Goal: Task Accomplishment & Management: Use online tool/utility

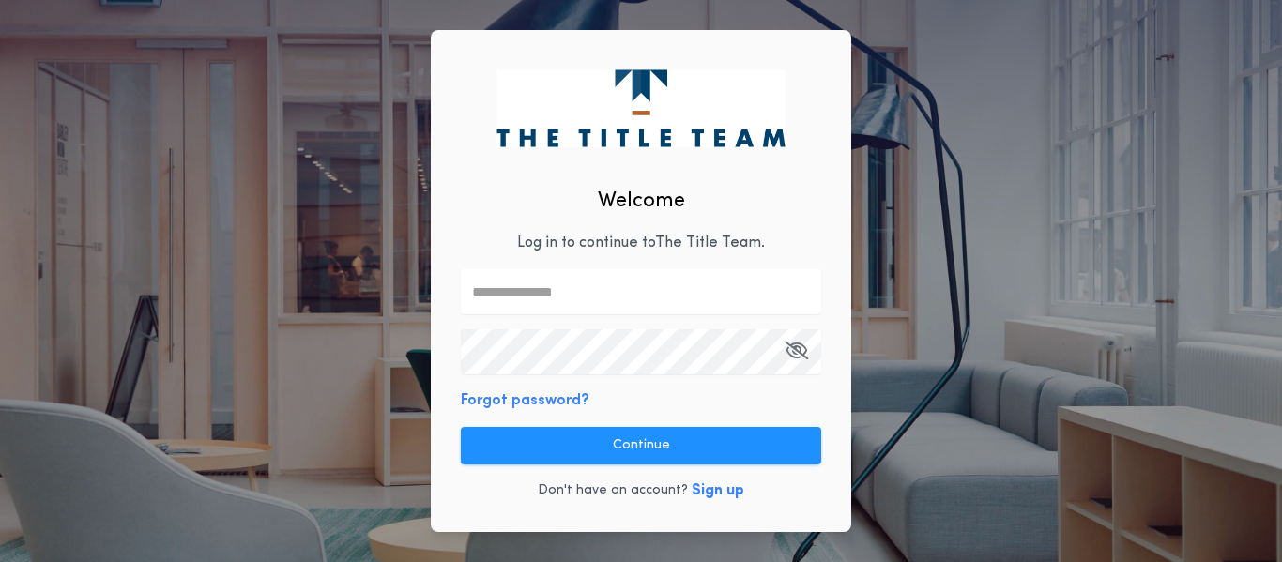
click at [562, 274] on input "text" at bounding box center [641, 291] width 360 height 45
type input "**********"
click at [797, 350] on icon "button" at bounding box center [795, 350] width 23 height 1
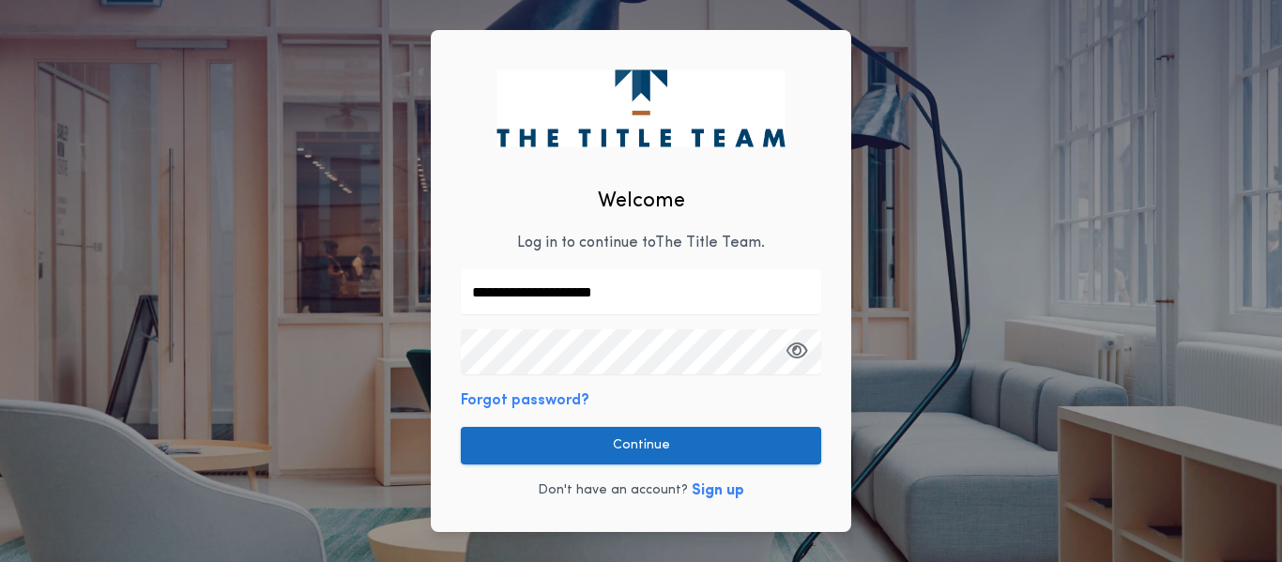
click at [621, 448] on button "Continue" at bounding box center [641, 446] width 360 height 38
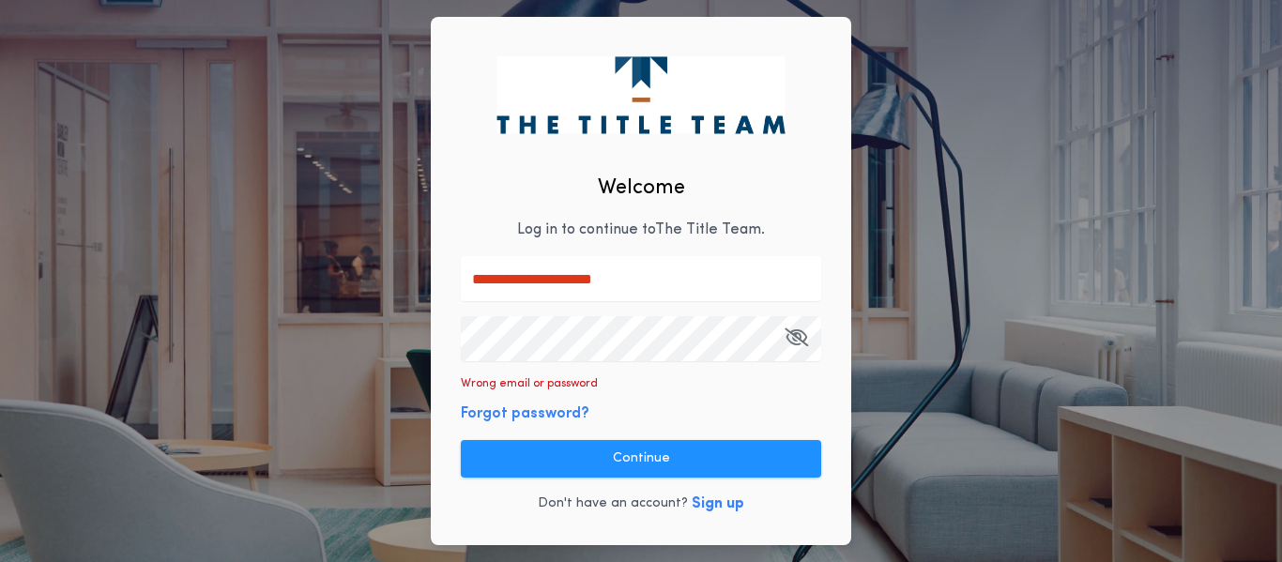
click at [797, 338] on icon "button" at bounding box center [795, 337] width 23 height 1
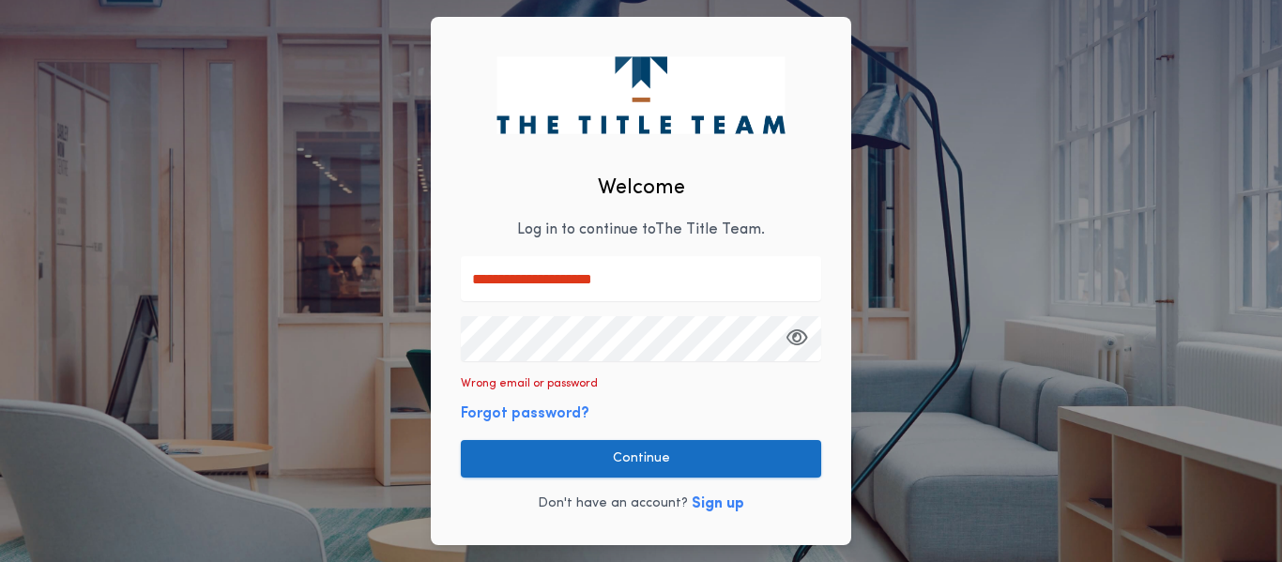
click at [656, 463] on button "Continue" at bounding box center [641, 459] width 360 height 38
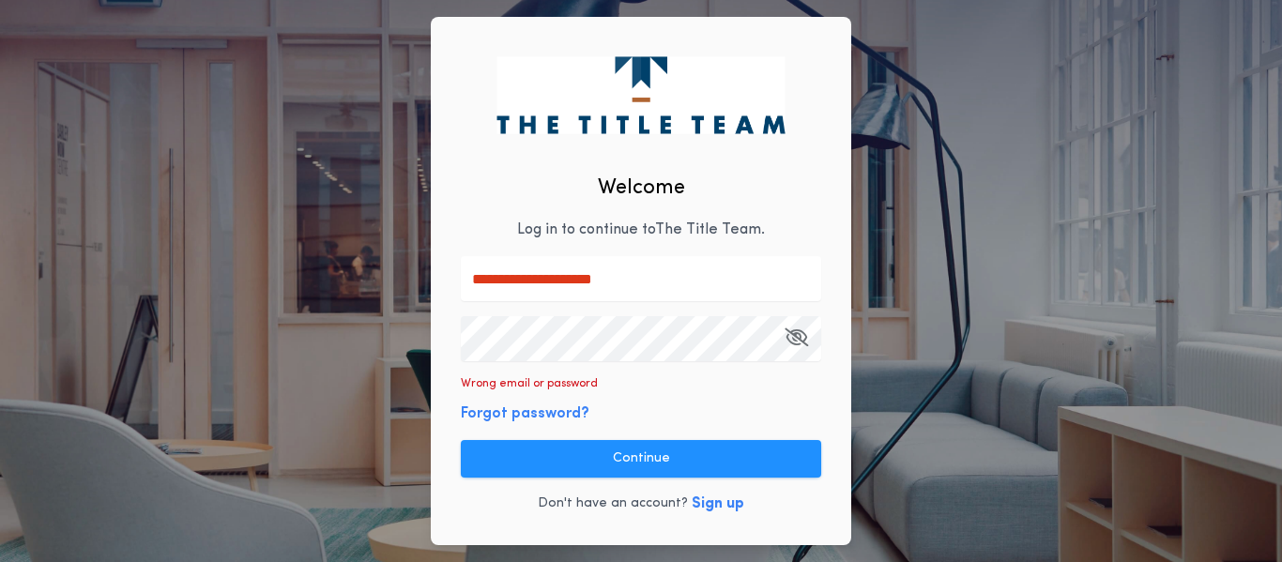
click at [791, 338] on icon "button" at bounding box center [795, 337] width 23 height 1
click at [6, 314] on div "**********" at bounding box center [641, 281] width 1282 height 562
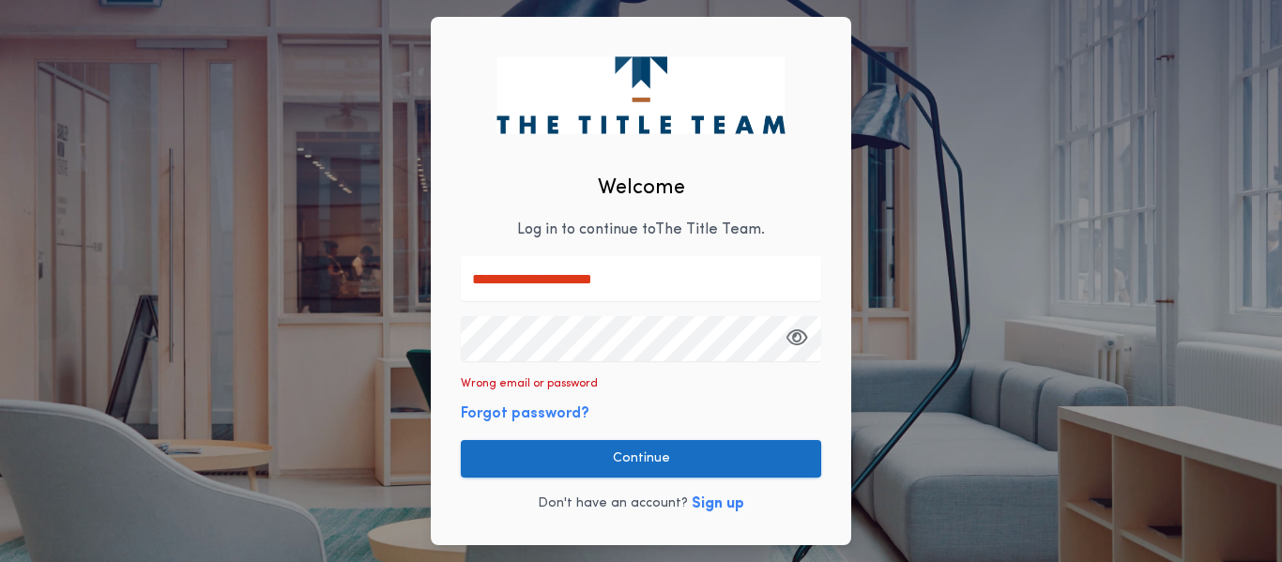
click at [645, 459] on button "Continue" at bounding box center [641, 459] width 360 height 38
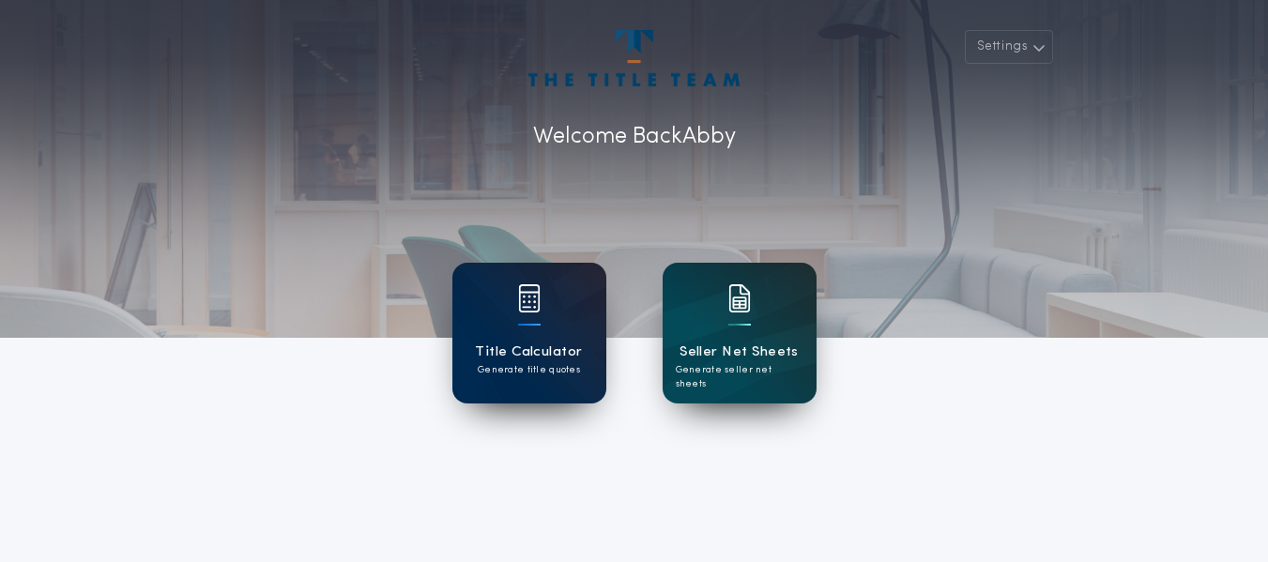
click at [575, 375] on p "Generate title quotes" at bounding box center [529, 370] width 102 height 14
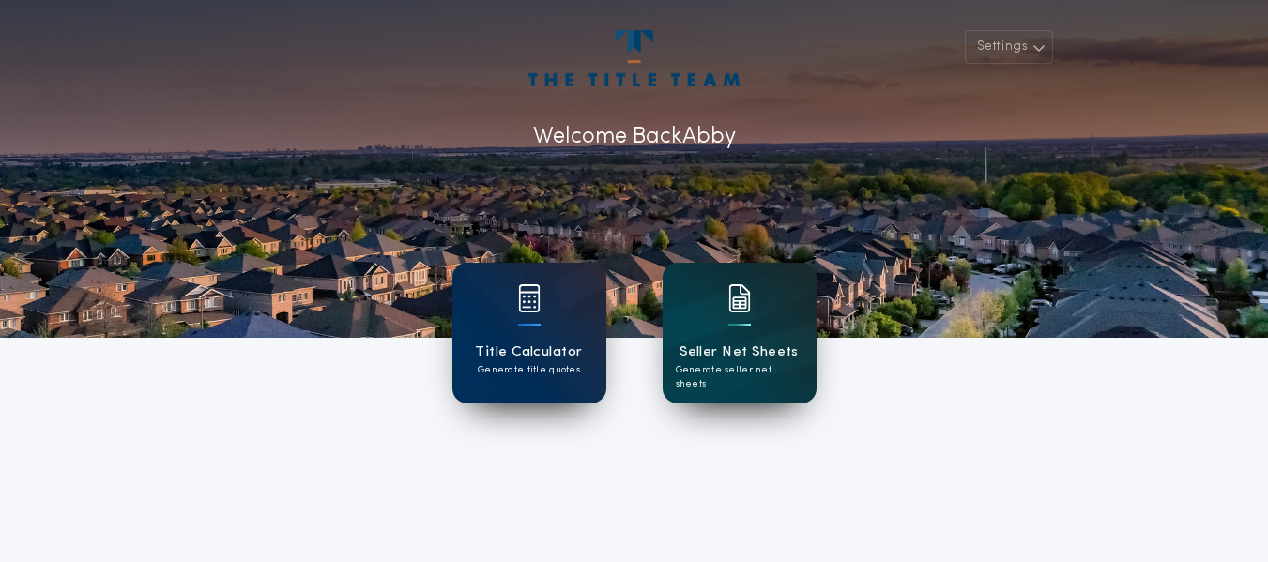
click at [757, 303] on div "Seller Net Sheets Generate seller net sheets" at bounding box center [739, 333] width 154 height 141
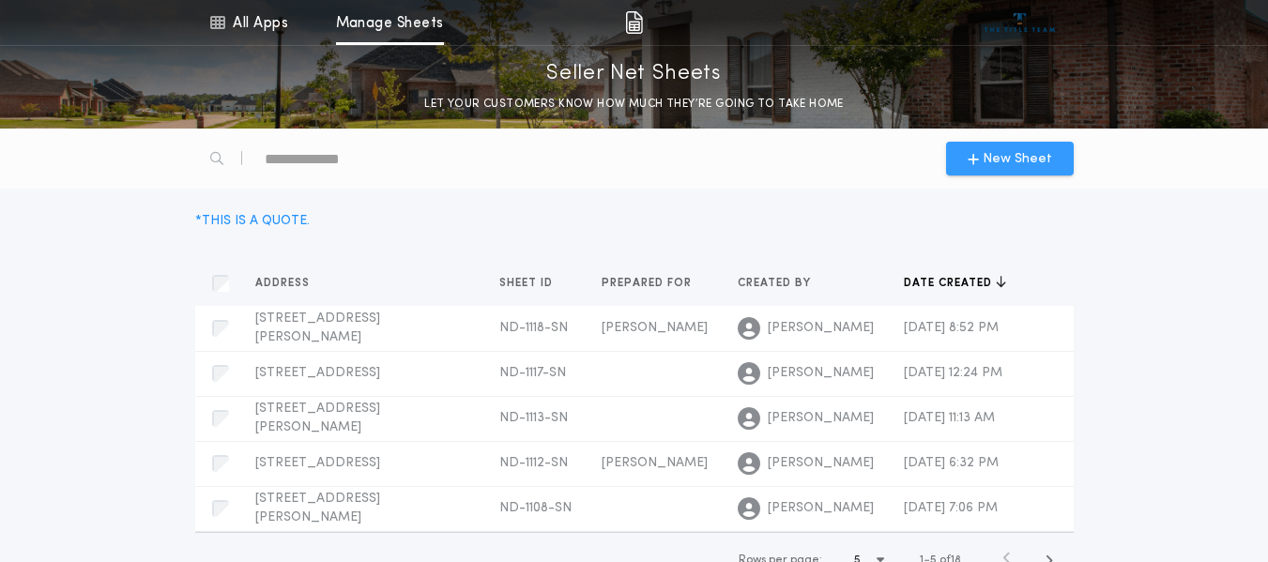
click at [988, 143] on button "New Sheet" at bounding box center [1010, 159] width 128 height 34
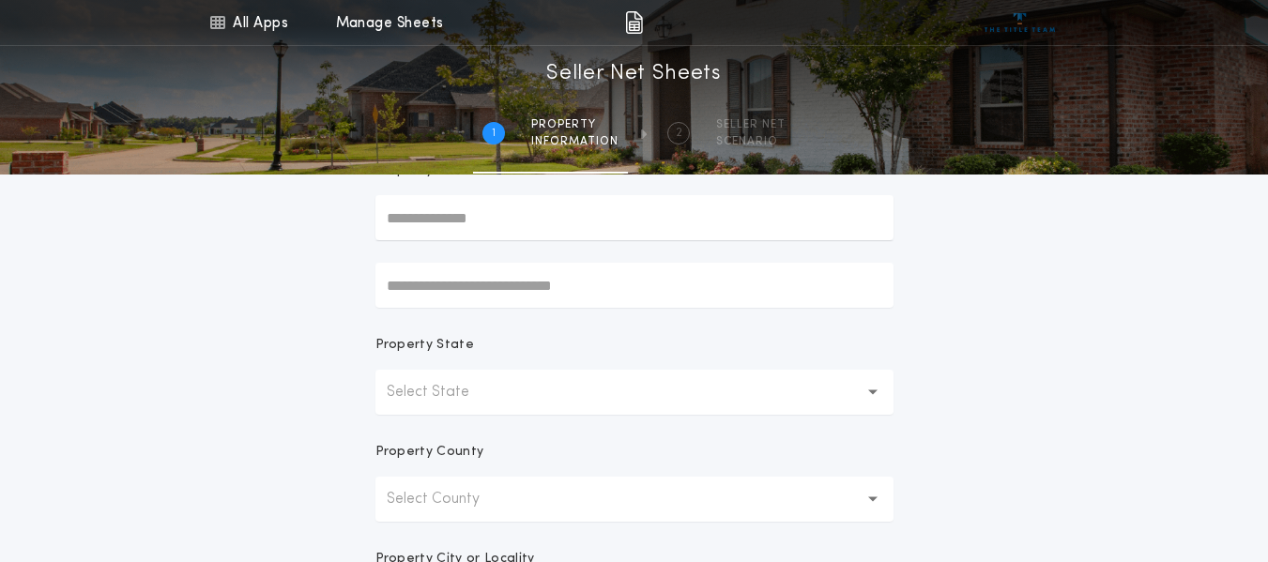
scroll to position [94, 0]
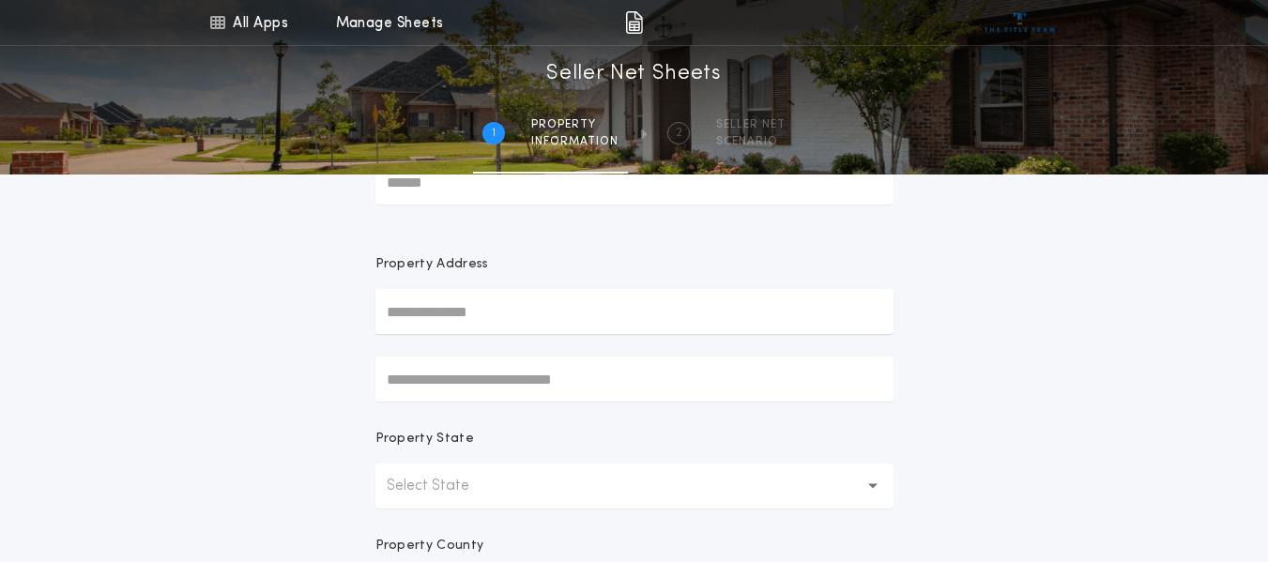
click at [540, 310] on input "text" at bounding box center [634, 311] width 518 height 45
type input "**********"
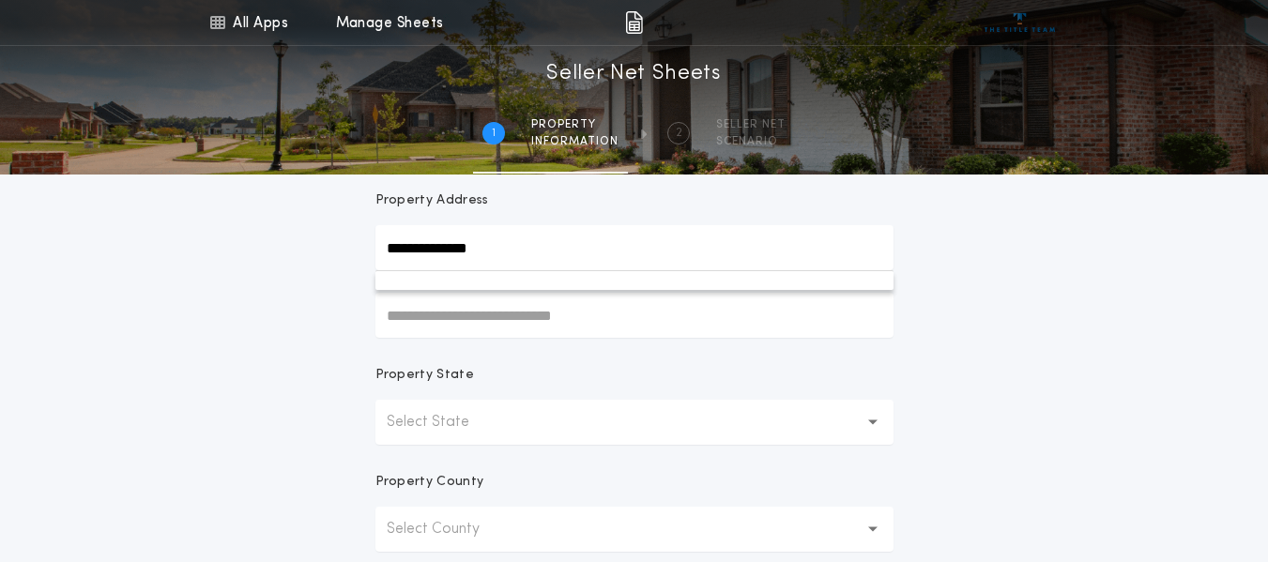
scroll to position [188, 0]
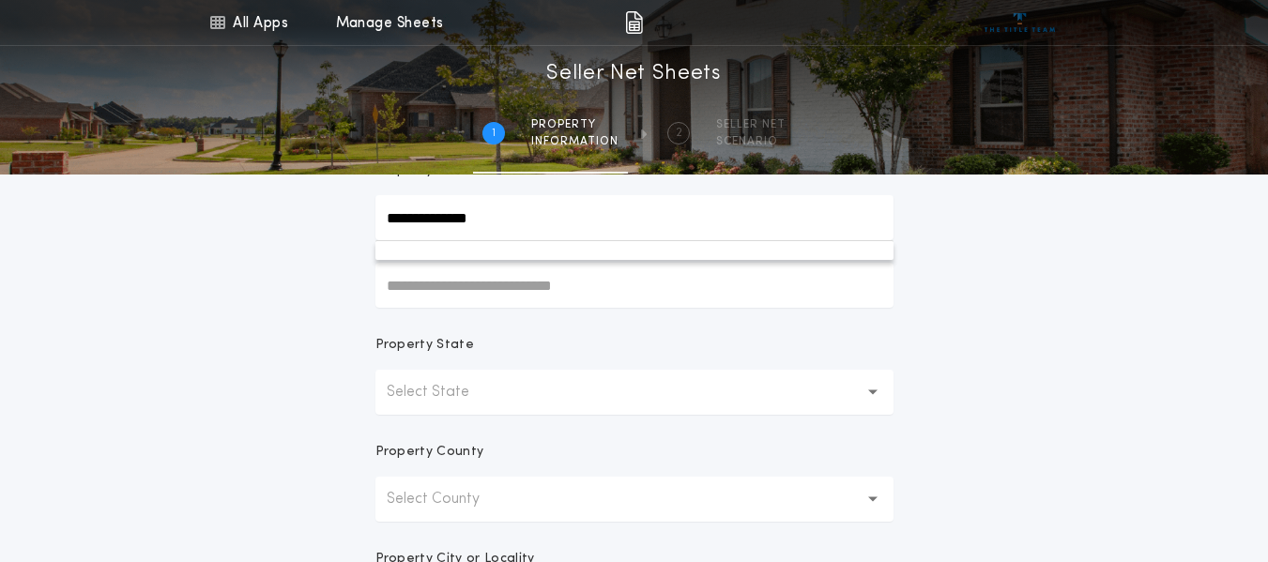
click at [585, 383] on button "Select State" at bounding box center [634, 392] width 518 height 45
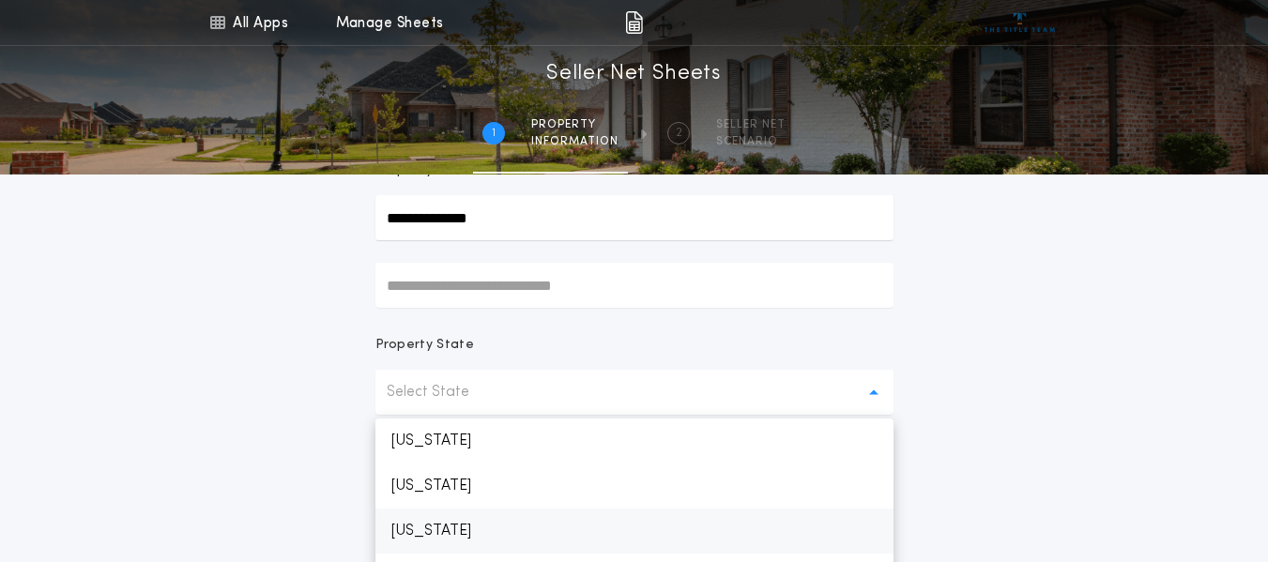
click at [449, 528] on p "[US_STATE]" at bounding box center [634, 531] width 518 height 45
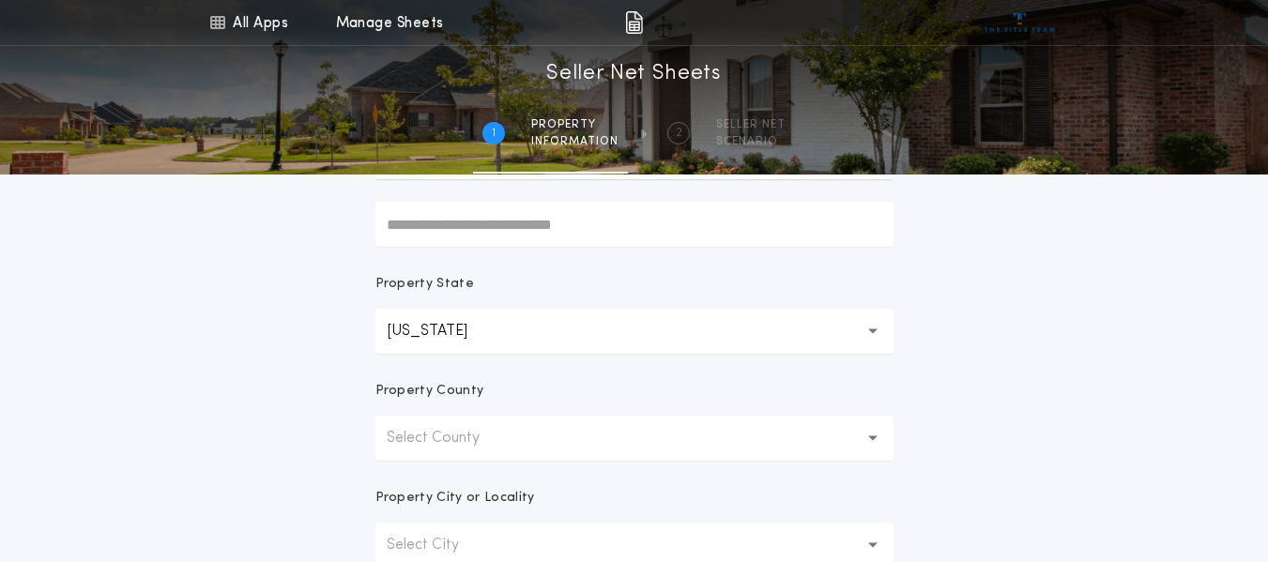
scroll to position [281, 0]
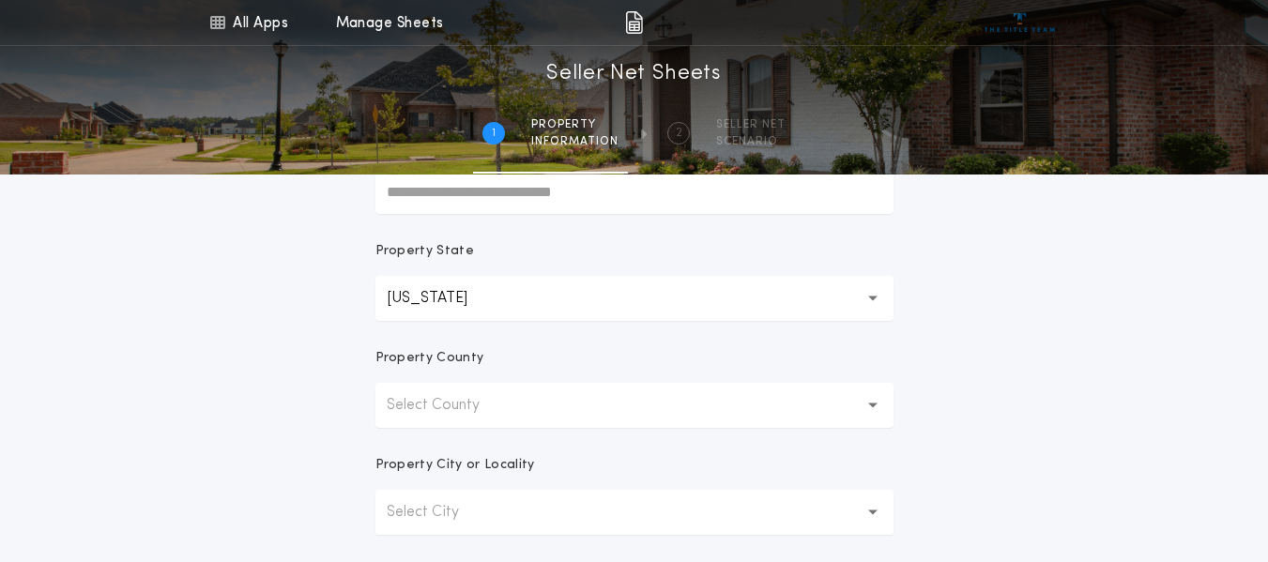
click at [515, 397] on button "Select County" at bounding box center [634, 405] width 518 height 45
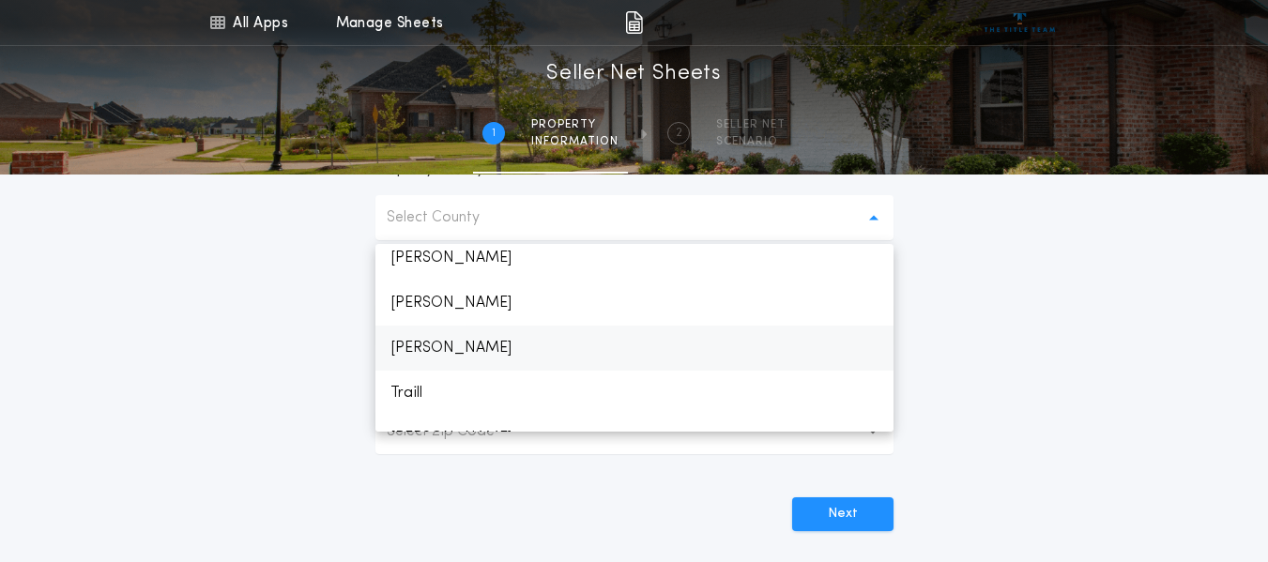
scroll to position [2064, 0]
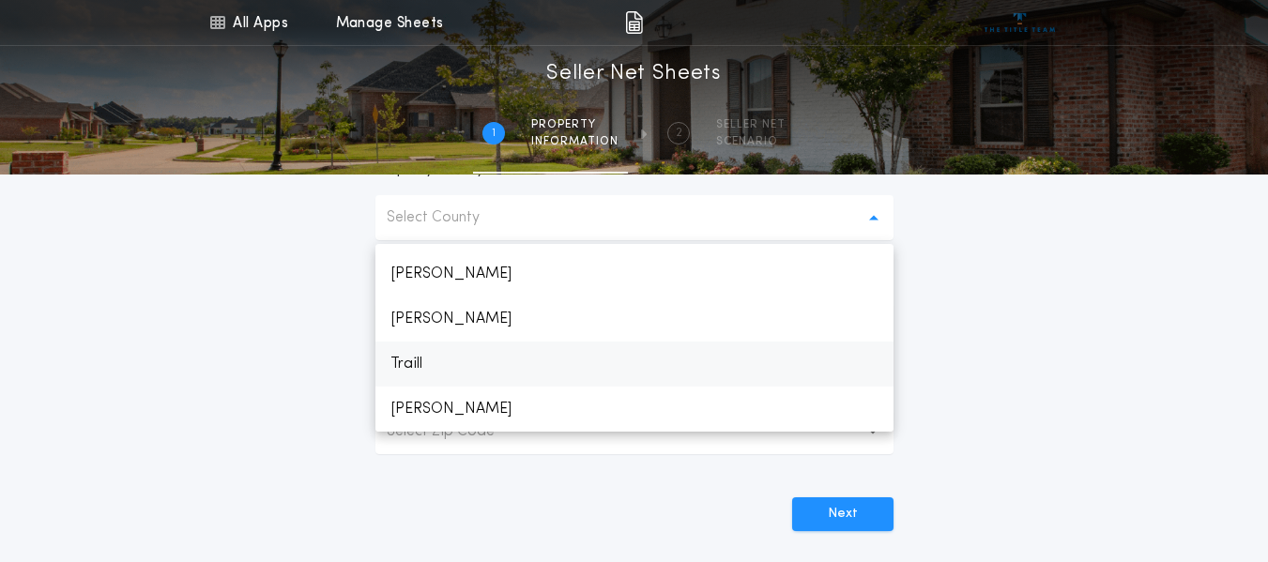
click at [434, 359] on p "Traill" at bounding box center [634, 364] width 518 height 45
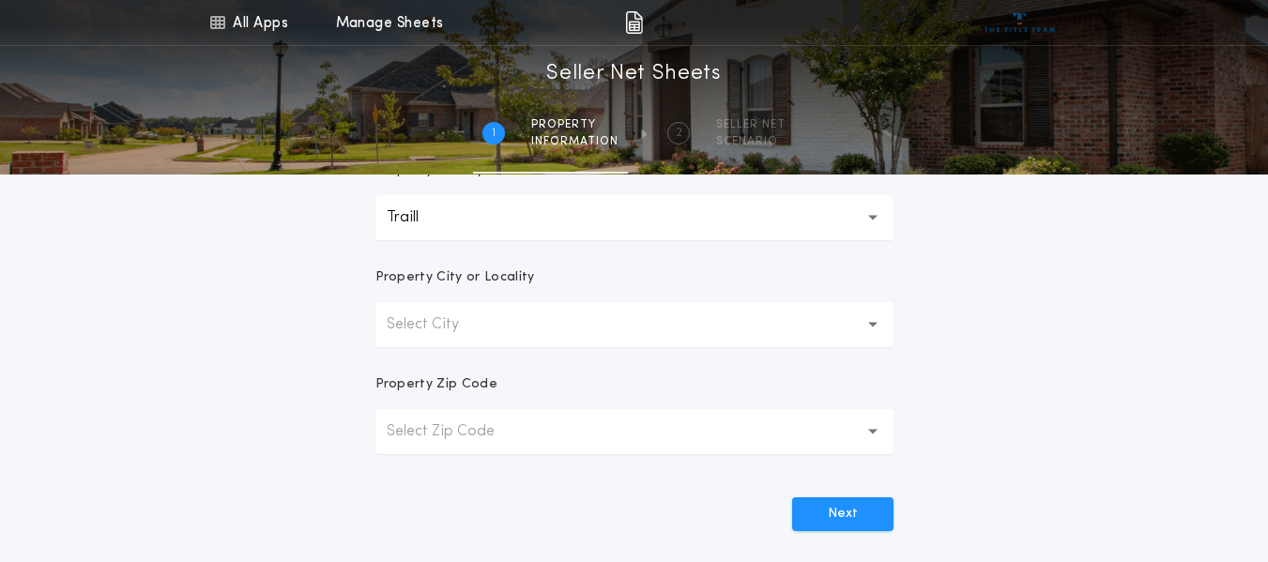
click at [529, 317] on button "Select City" at bounding box center [634, 324] width 518 height 45
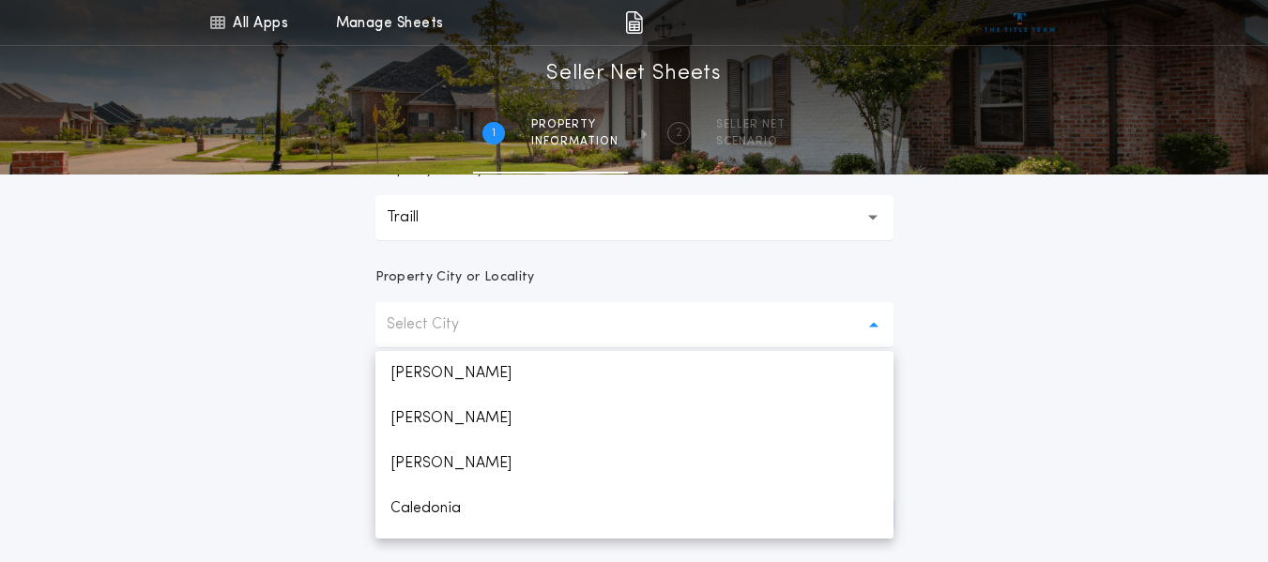
click at [556, 326] on button "Select City" at bounding box center [634, 324] width 518 height 45
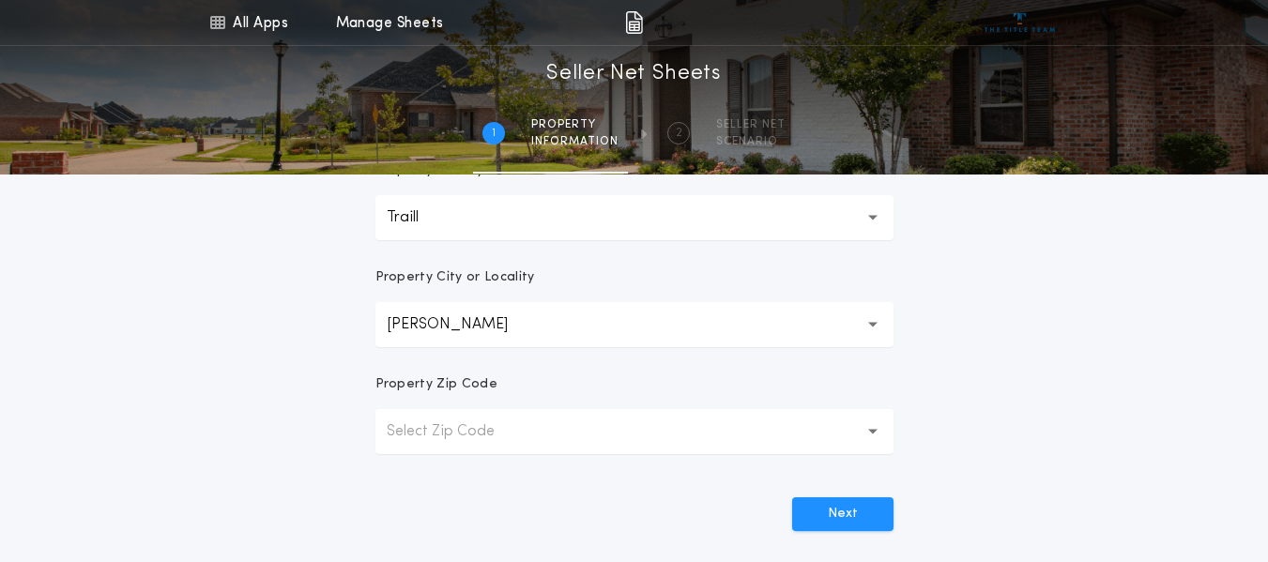
click at [691, 445] on button "Select Zip Code" at bounding box center [634, 431] width 518 height 45
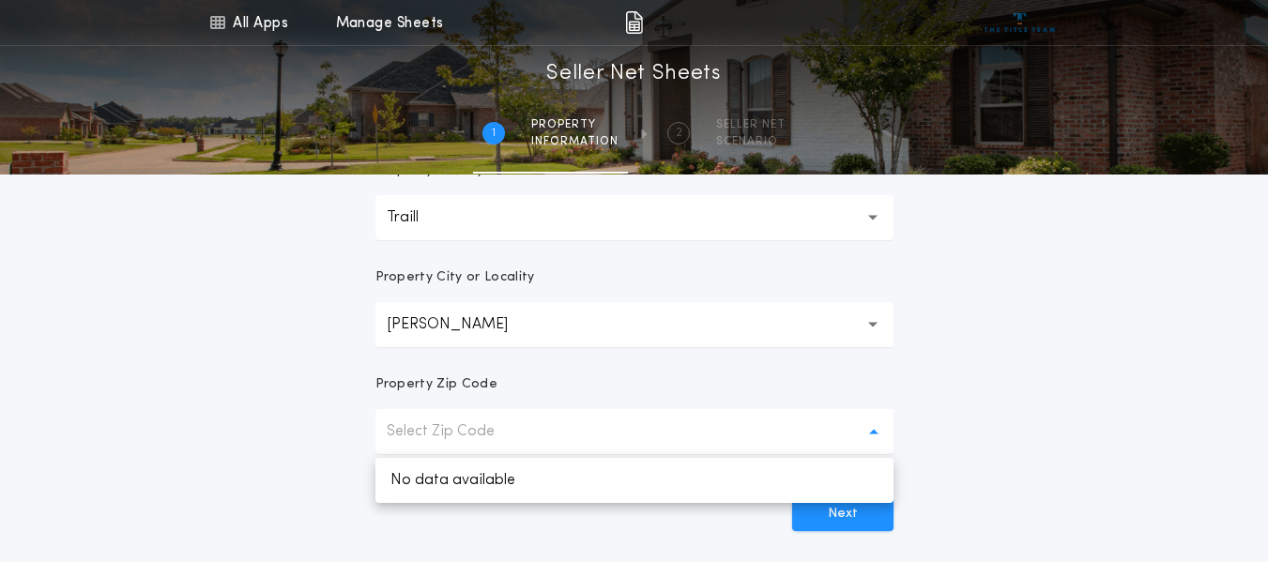
click at [691, 445] on button "Select Zip Code" at bounding box center [634, 431] width 518 height 45
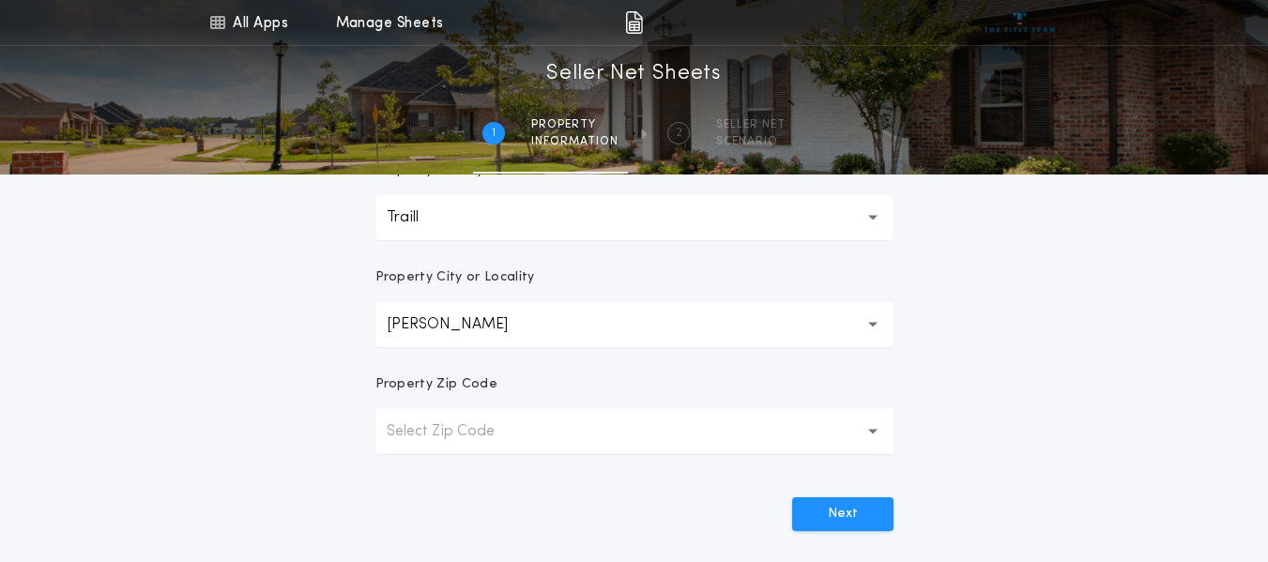
click at [494, 434] on p "Select Zip Code" at bounding box center [456, 431] width 138 height 23
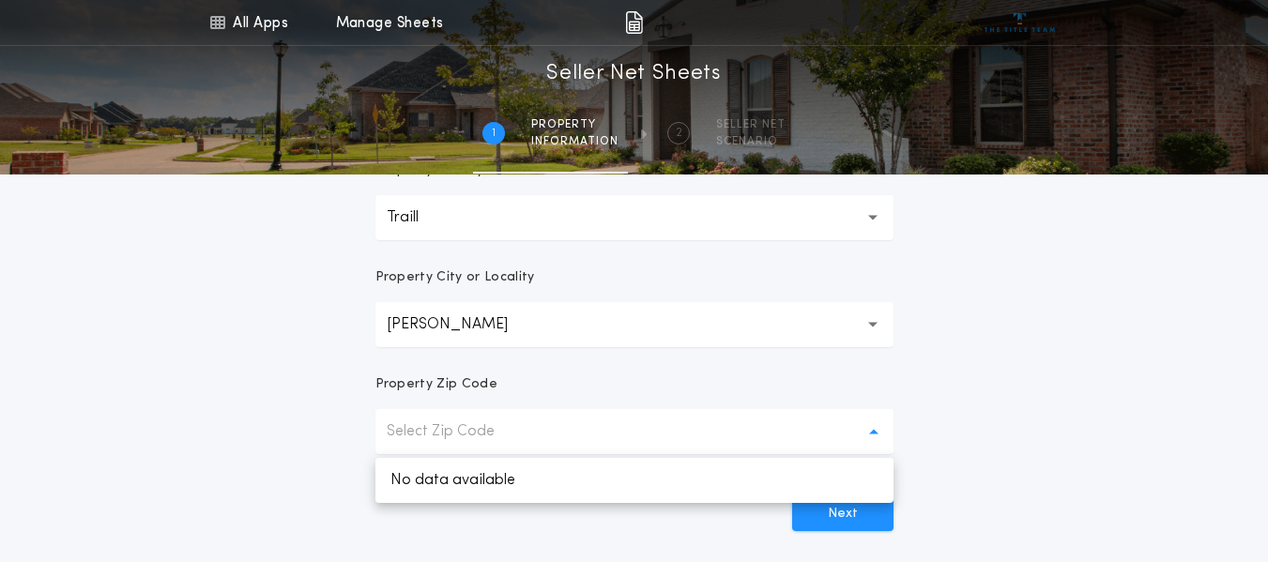
click at [494, 434] on p "Select Zip Code" at bounding box center [456, 431] width 138 height 23
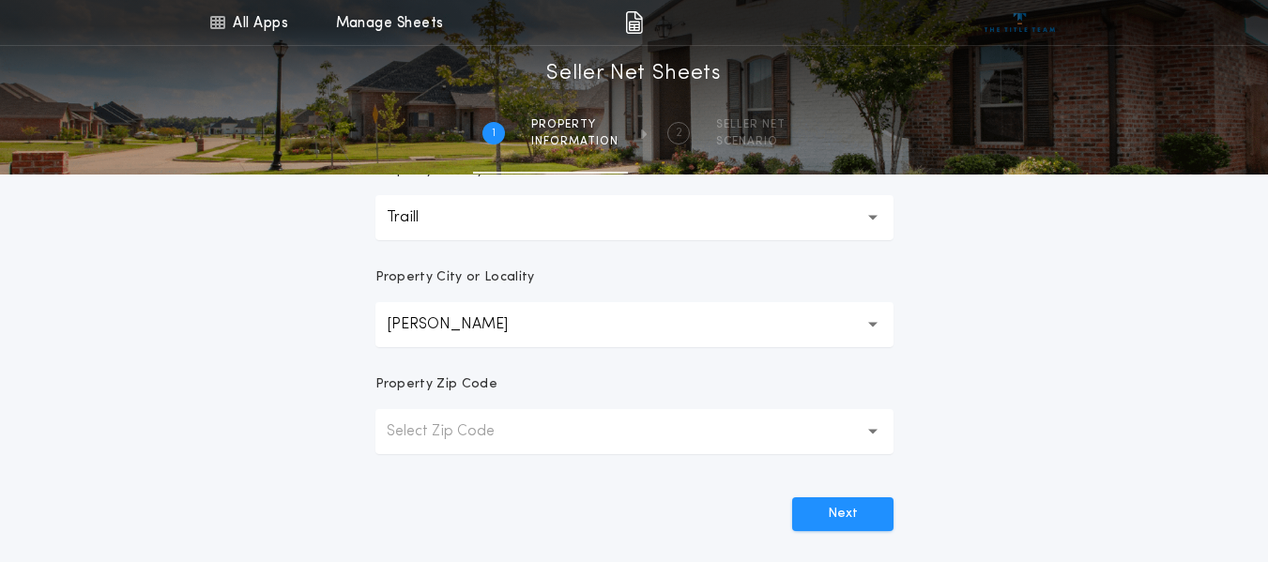
click at [629, 431] on button "Select Zip Code" at bounding box center [634, 431] width 518 height 45
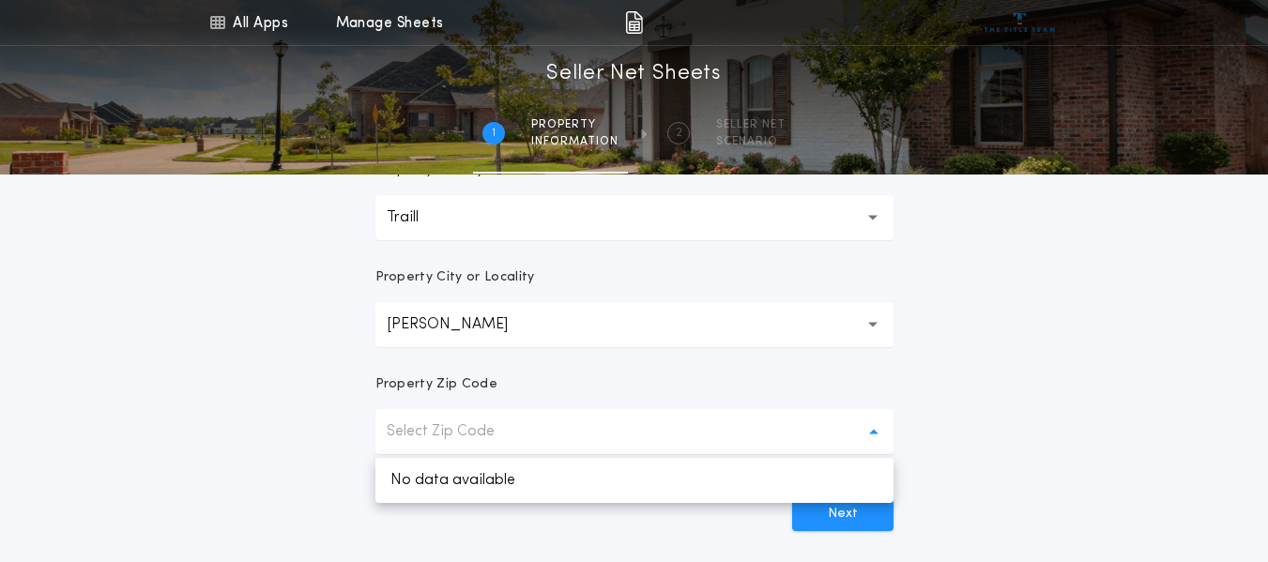
click at [629, 431] on button "Select Zip Code" at bounding box center [634, 431] width 518 height 45
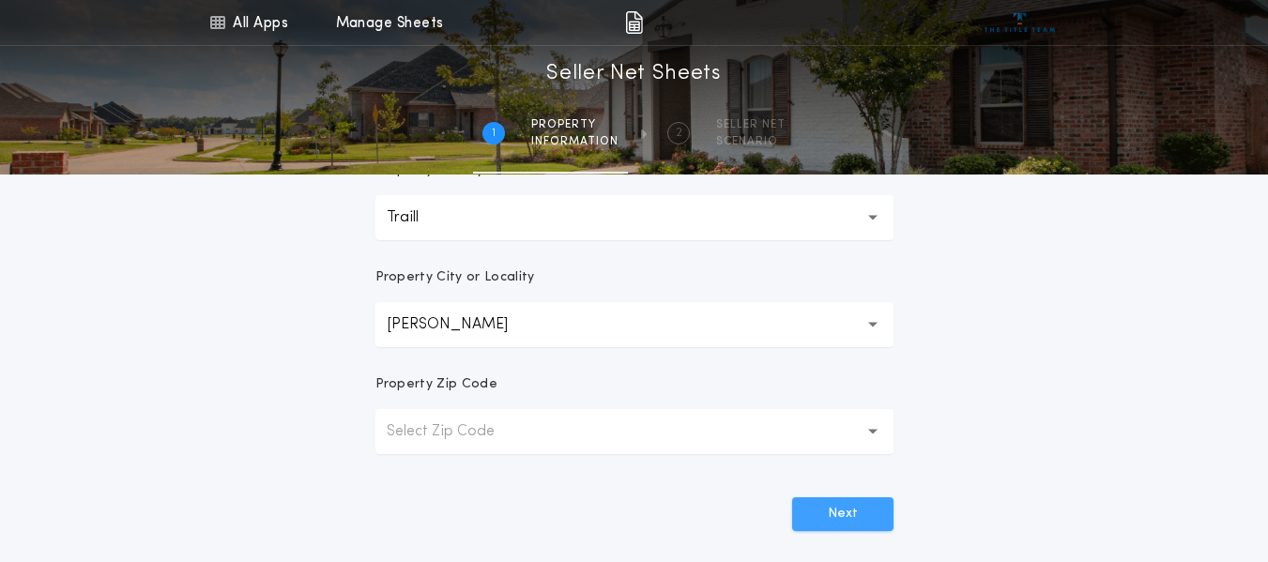
click at [853, 505] on button "Next" at bounding box center [842, 514] width 101 height 34
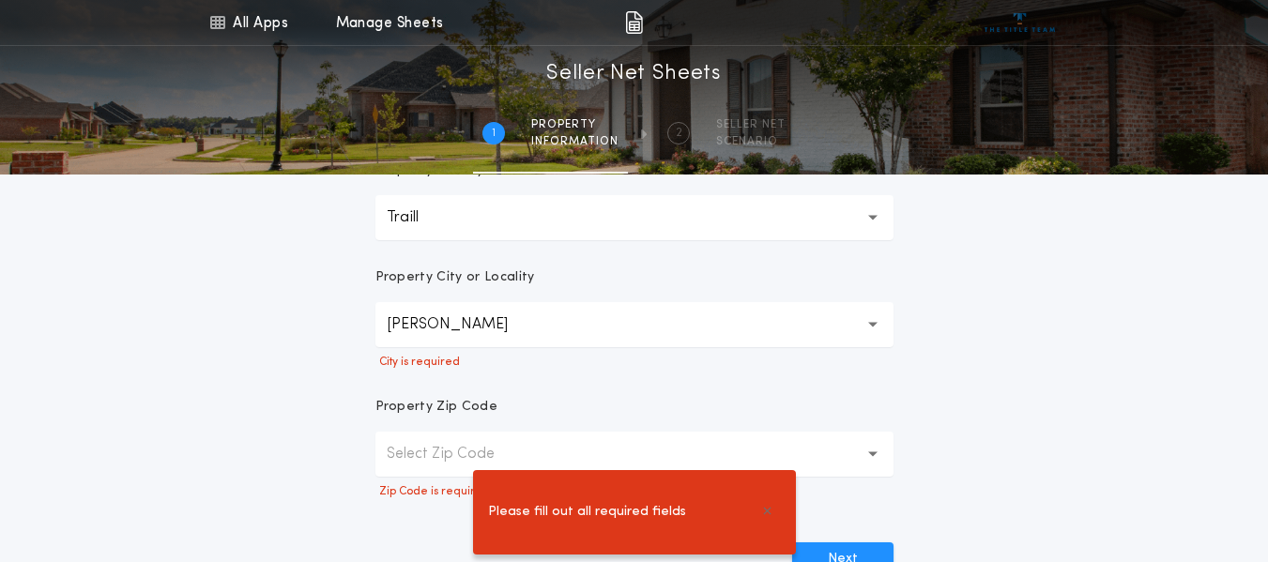
drag, startPoint x: 913, startPoint y: 423, endPoint x: 835, endPoint y: 442, distance: 80.1
click at [912, 424] on form "**********" at bounding box center [634, 140] width 563 height 871
click at [807, 426] on div "Property Zip Code" at bounding box center [634, 415] width 518 height 34
click at [806, 451] on button "Select Zip Code" at bounding box center [634, 454] width 518 height 45
click at [603, 325] on button "[PERSON_NAME]" at bounding box center [634, 324] width 518 height 45
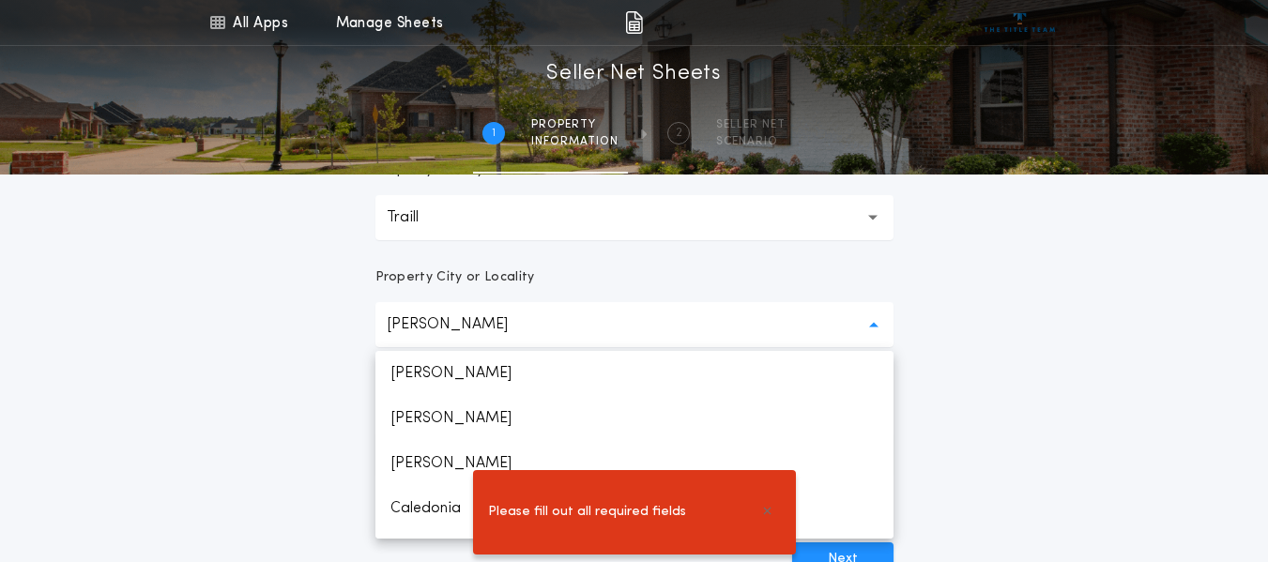
scroll to position [263, 0]
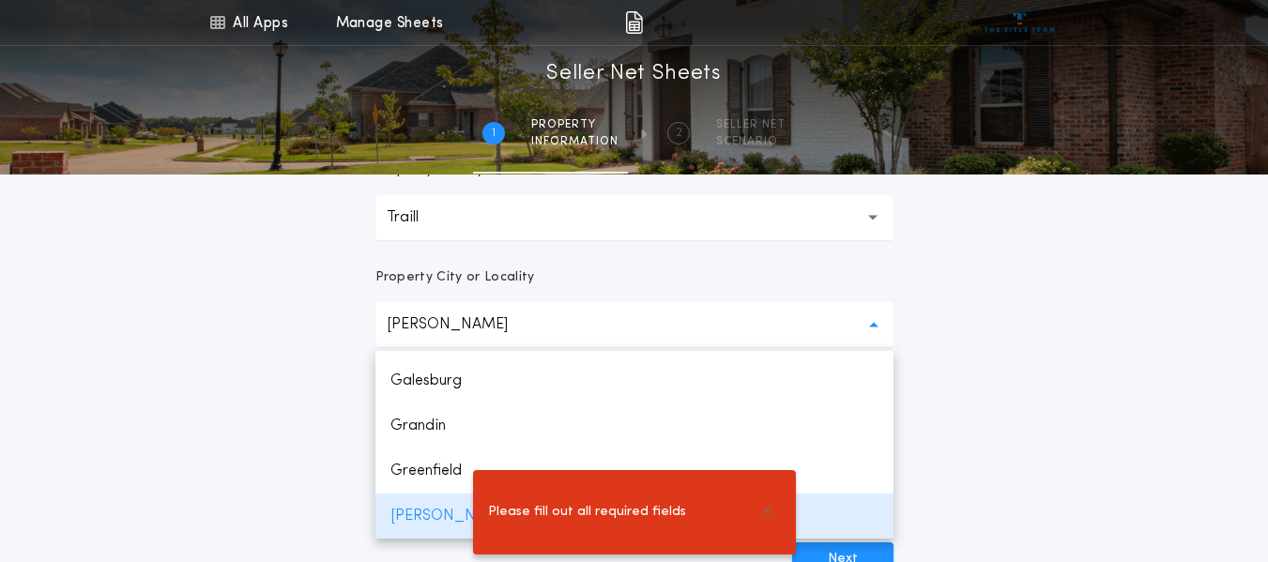
click at [414, 517] on div "Please fill out all required fields" at bounding box center [634, 512] width 1268 height 99
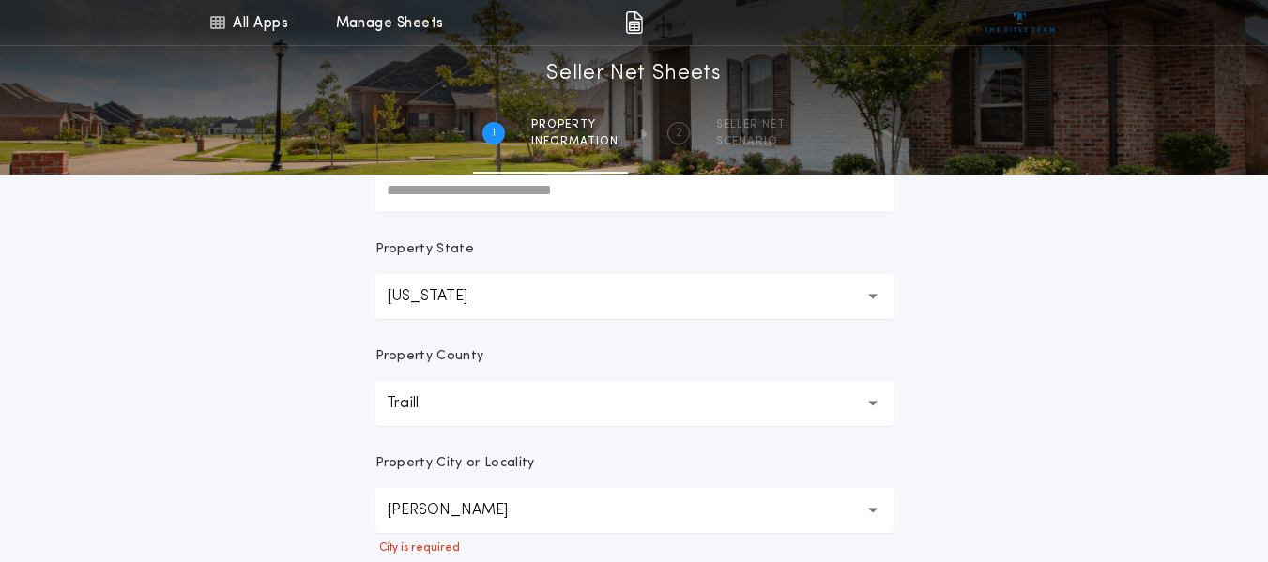
scroll to position [281, 0]
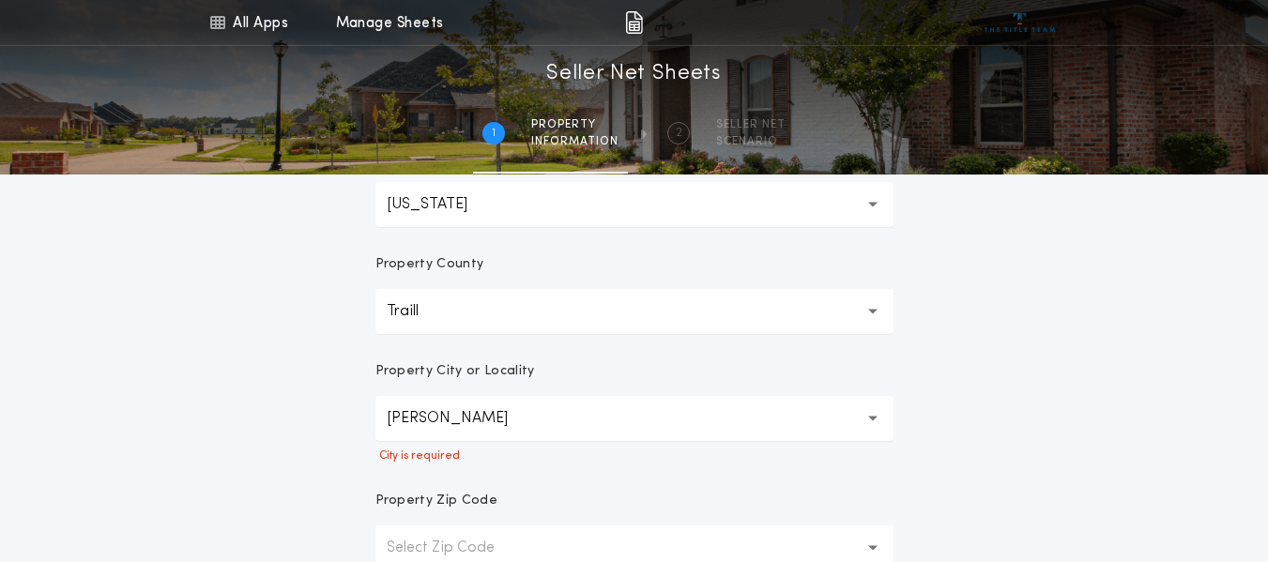
click at [540, 409] on button "[PERSON_NAME]" at bounding box center [634, 418] width 518 height 45
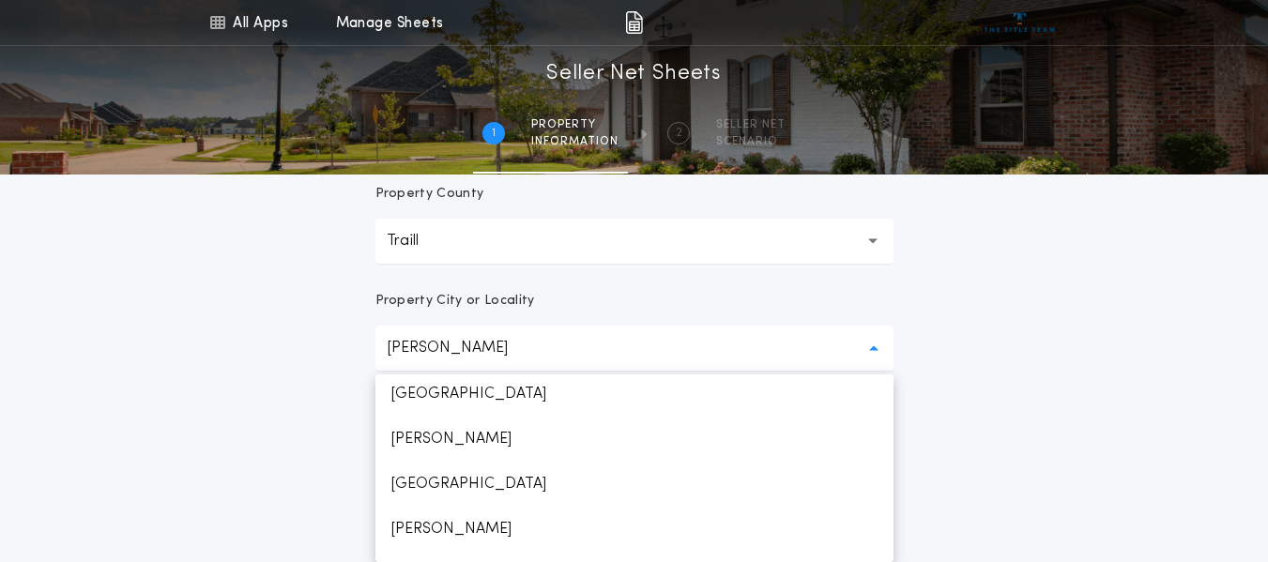
scroll to position [544, 0]
click at [243, 455] on div "**********" at bounding box center [634, 112] width 1268 height 1117
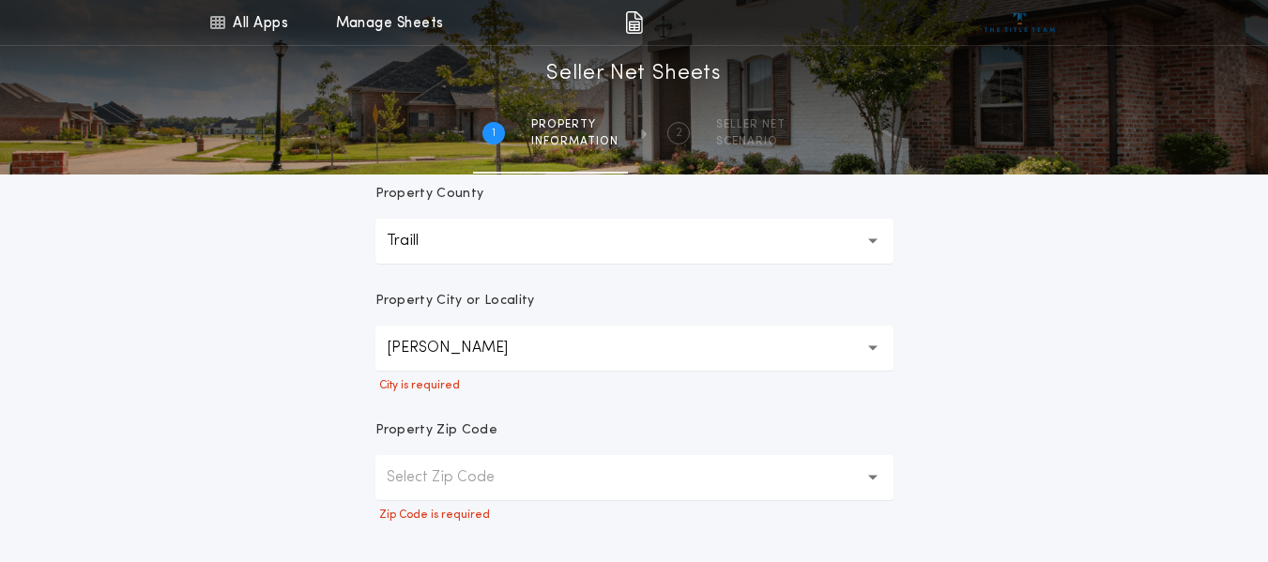
click at [555, 357] on button "[PERSON_NAME]" at bounding box center [634, 348] width 518 height 45
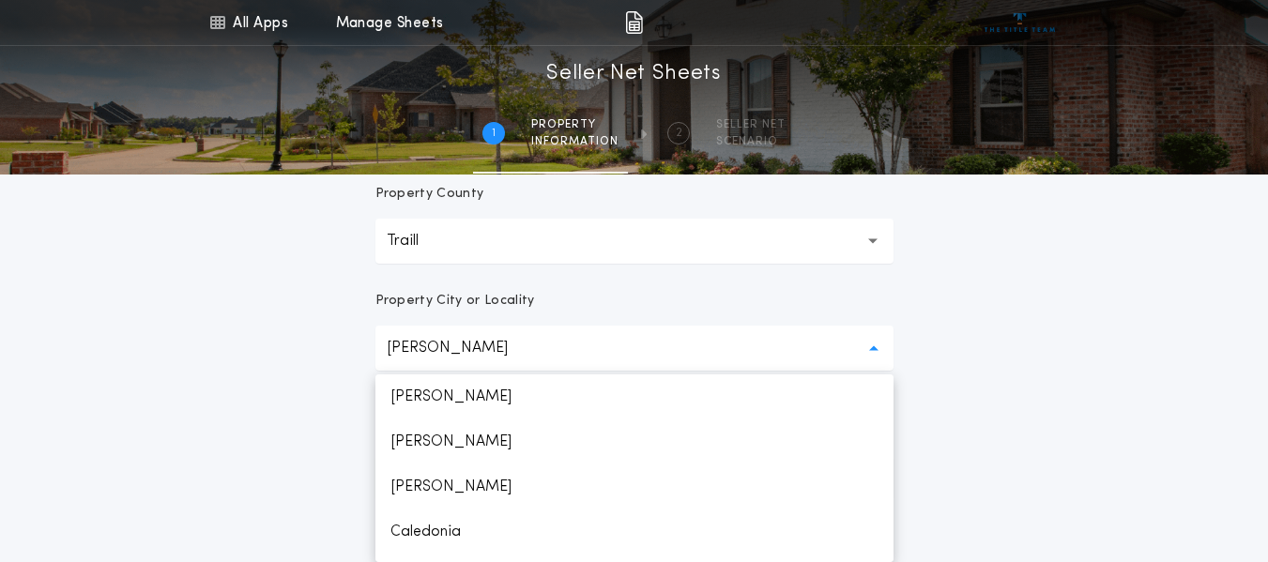
scroll to position [263, 0]
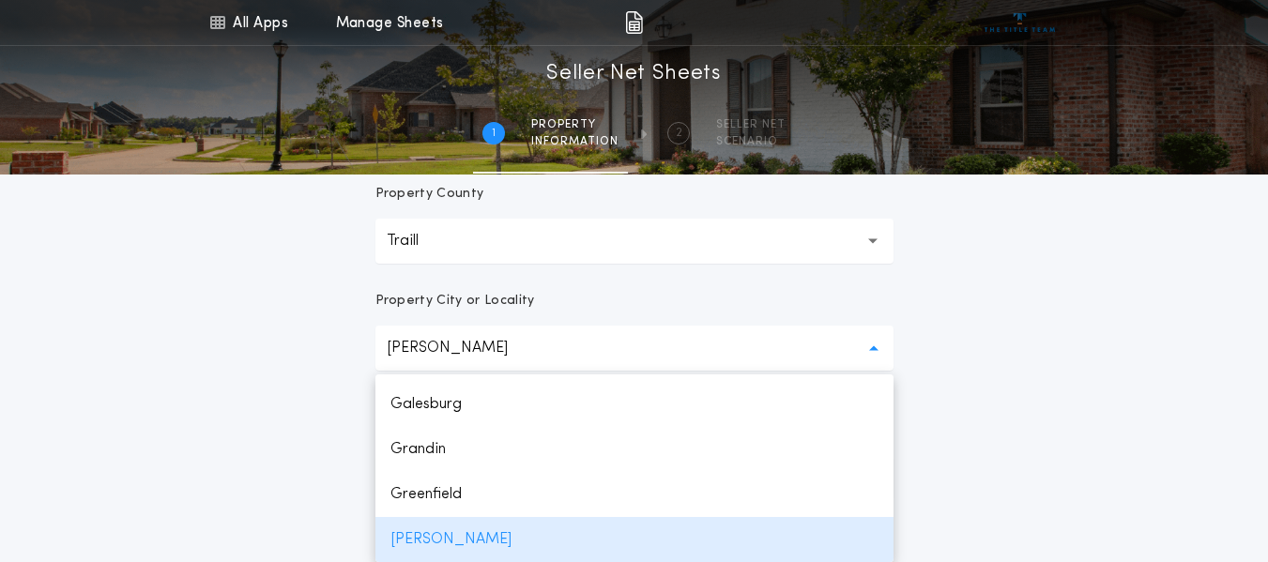
click at [555, 357] on button "[PERSON_NAME]" at bounding box center [634, 348] width 518 height 45
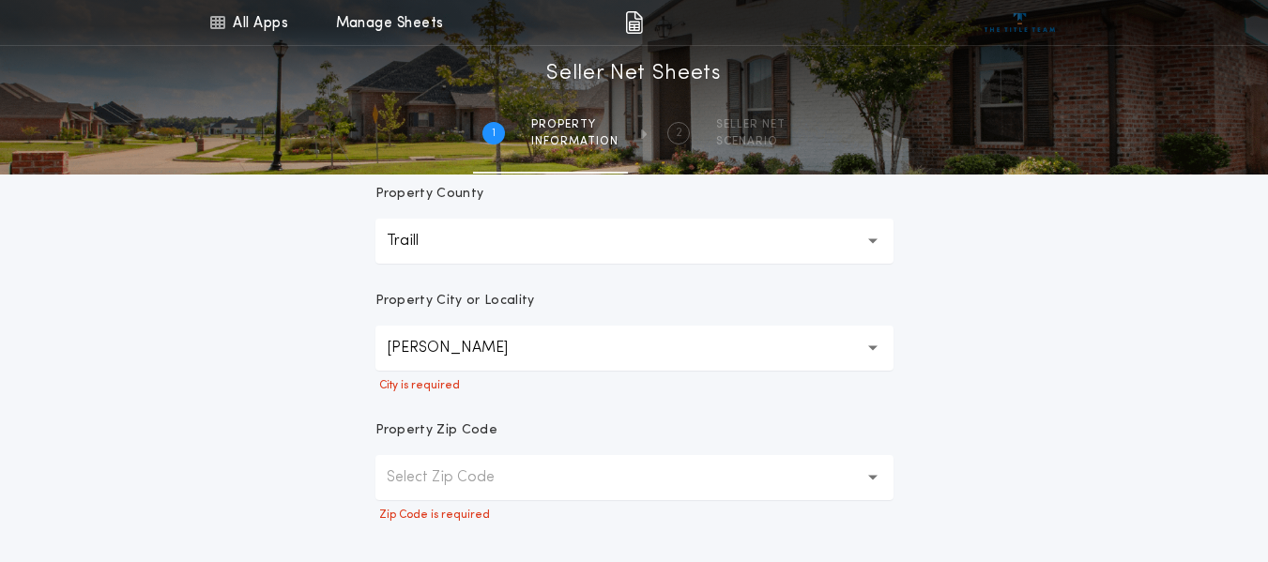
click at [520, 350] on button "[PERSON_NAME]" at bounding box center [634, 348] width 518 height 45
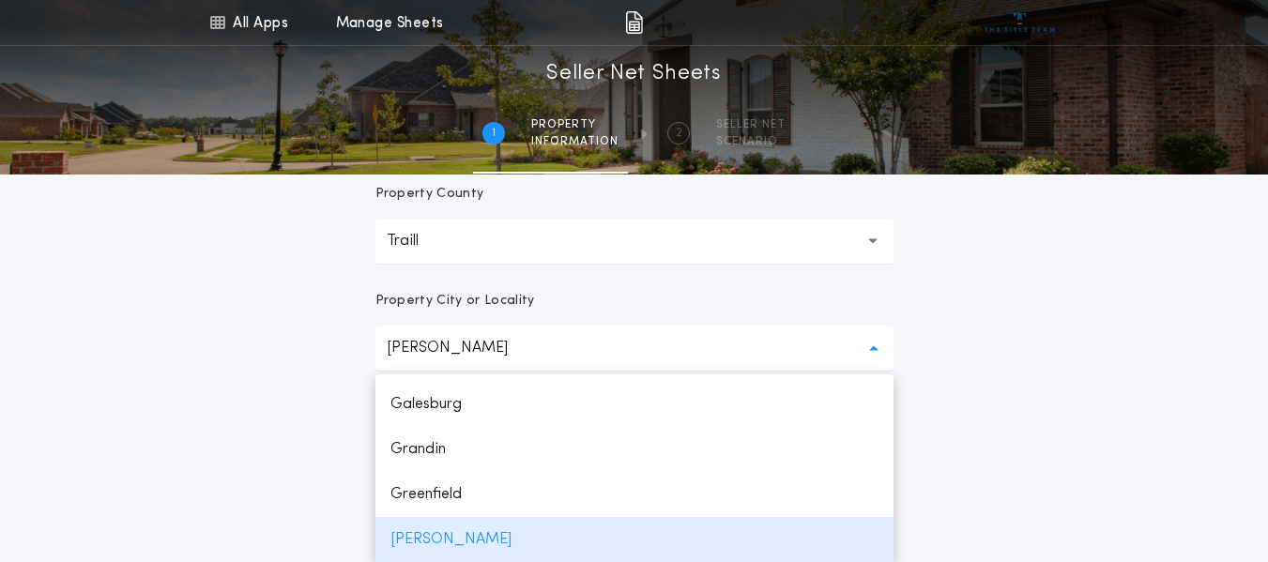
click at [520, 351] on button "[PERSON_NAME]" at bounding box center [634, 348] width 518 height 45
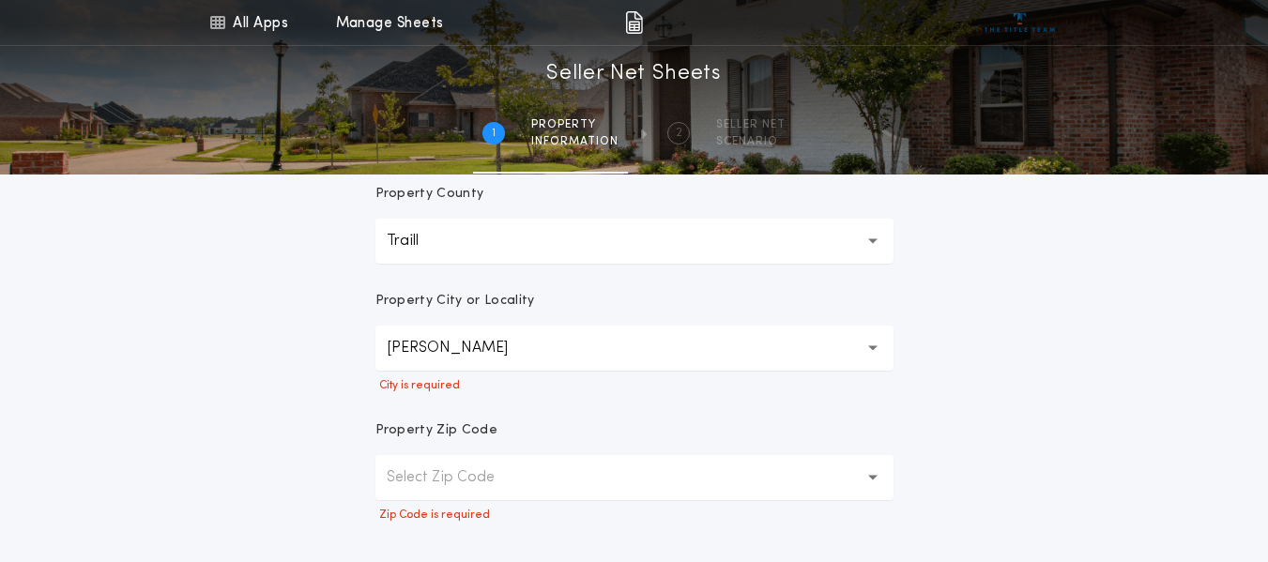
click at [575, 236] on button "Traill ******" at bounding box center [634, 241] width 518 height 45
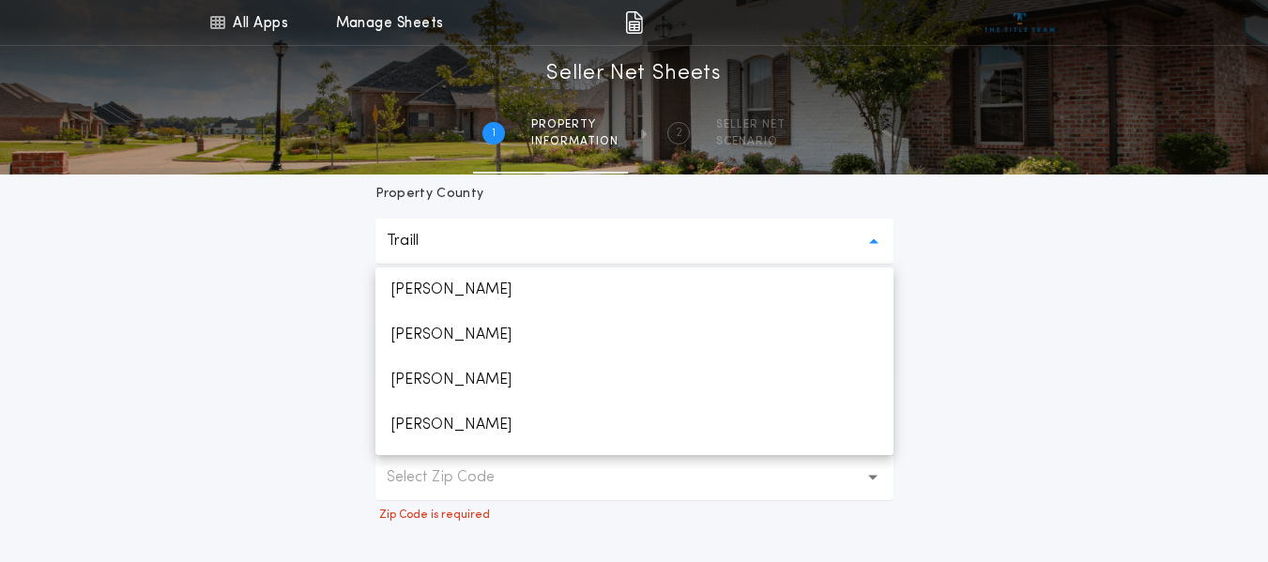
scroll to position [2019, 0]
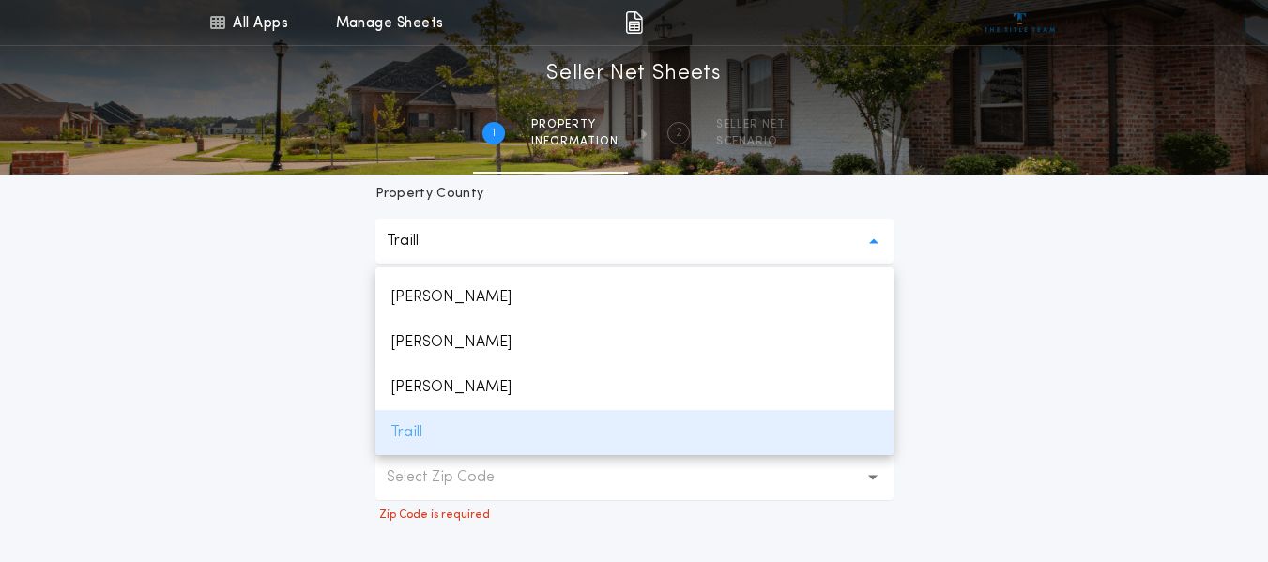
click at [453, 436] on p "Traill" at bounding box center [634, 432] width 518 height 45
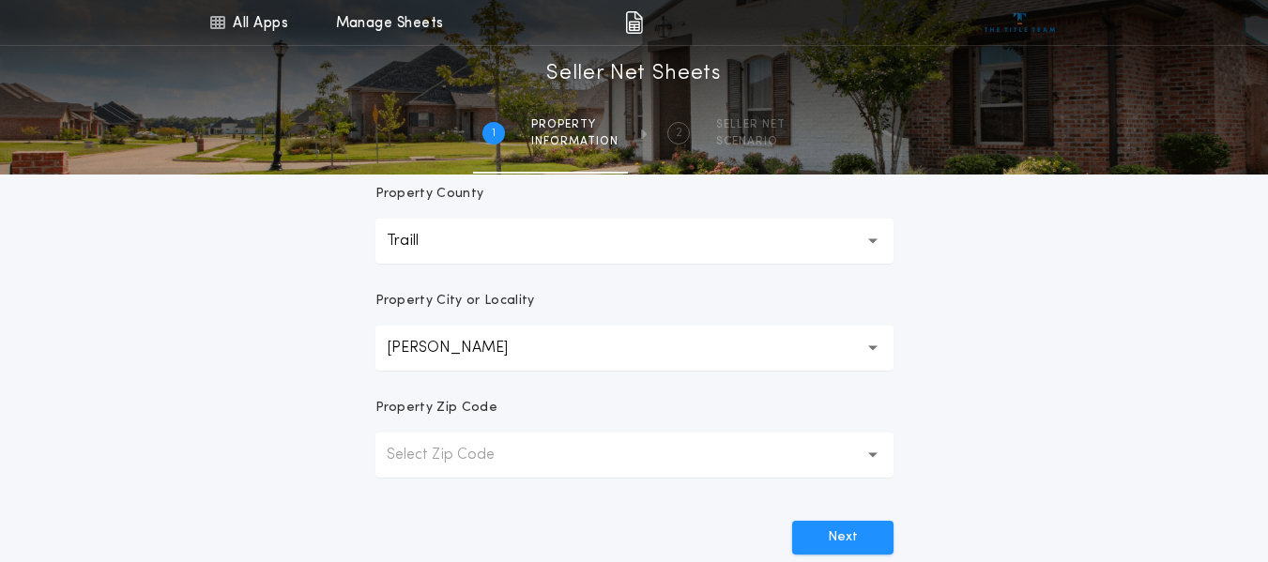
click at [488, 463] on p "Select Zip Code" at bounding box center [456, 455] width 138 height 23
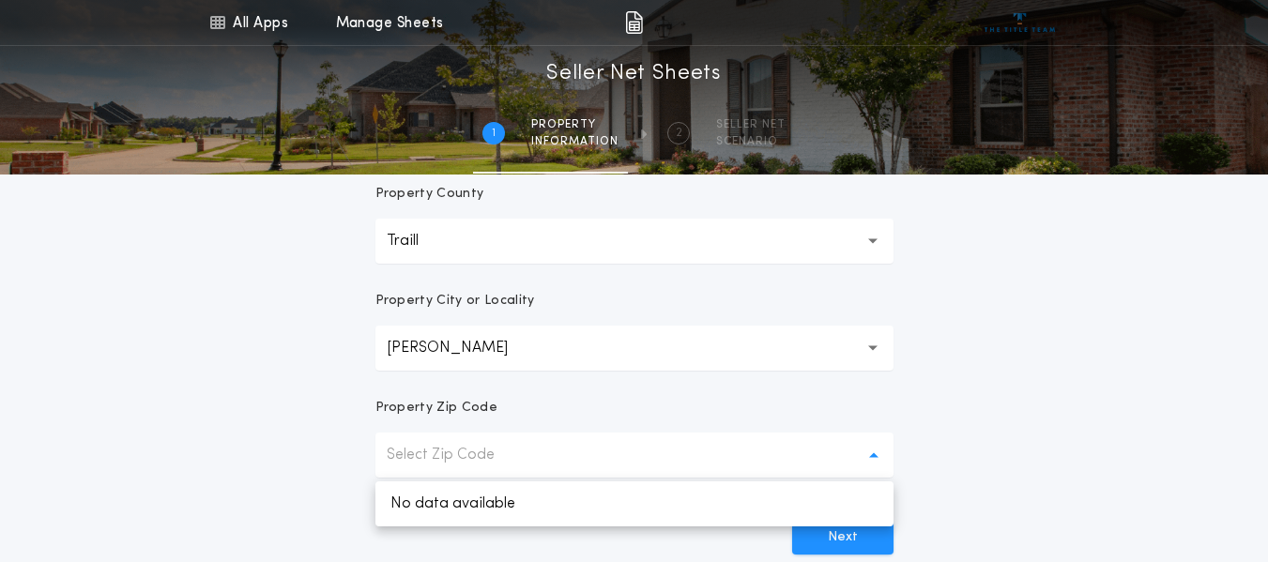
click at [488, 465] on p "Select Zip Code" at bounding box center [456, 455] width 138 height 23
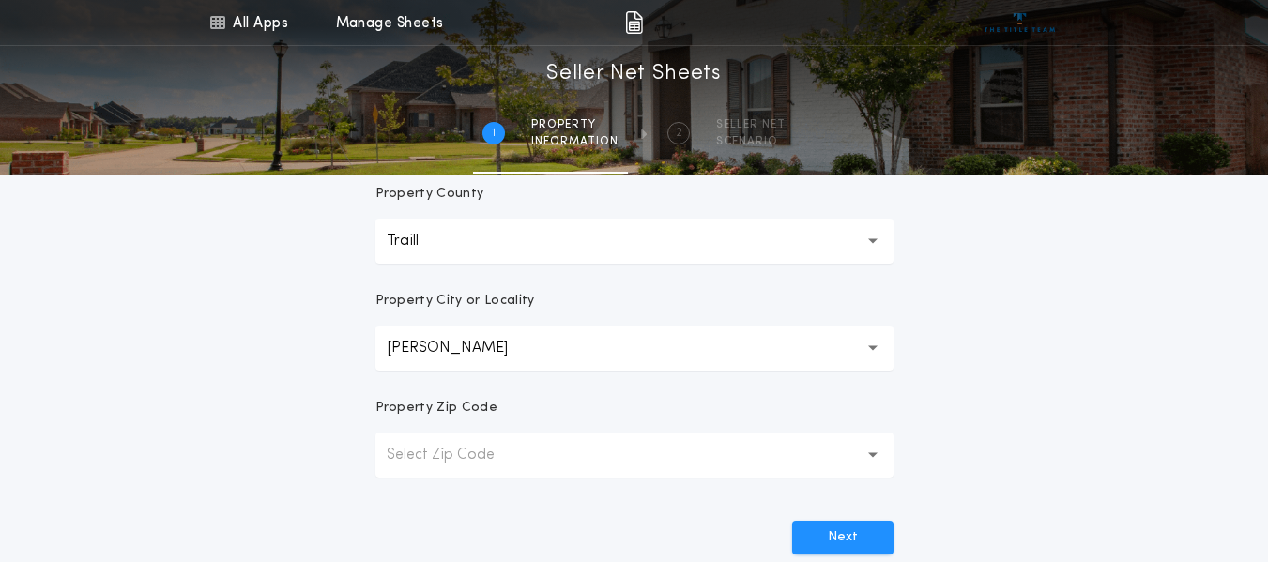
click at [445, 454] on p "Select Zip Code" at bounding box center [456, 455] width 138 height 23
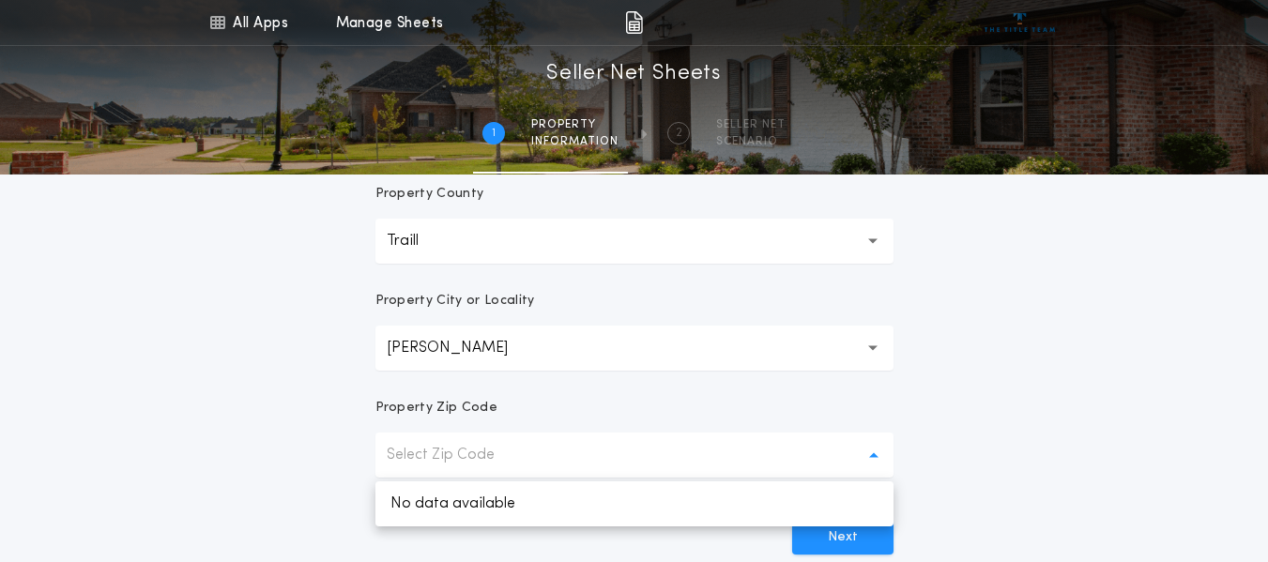
click at [597, 363] on button "[PERSON_NAME]" at bounding box center [634, 348] width 518 height 45
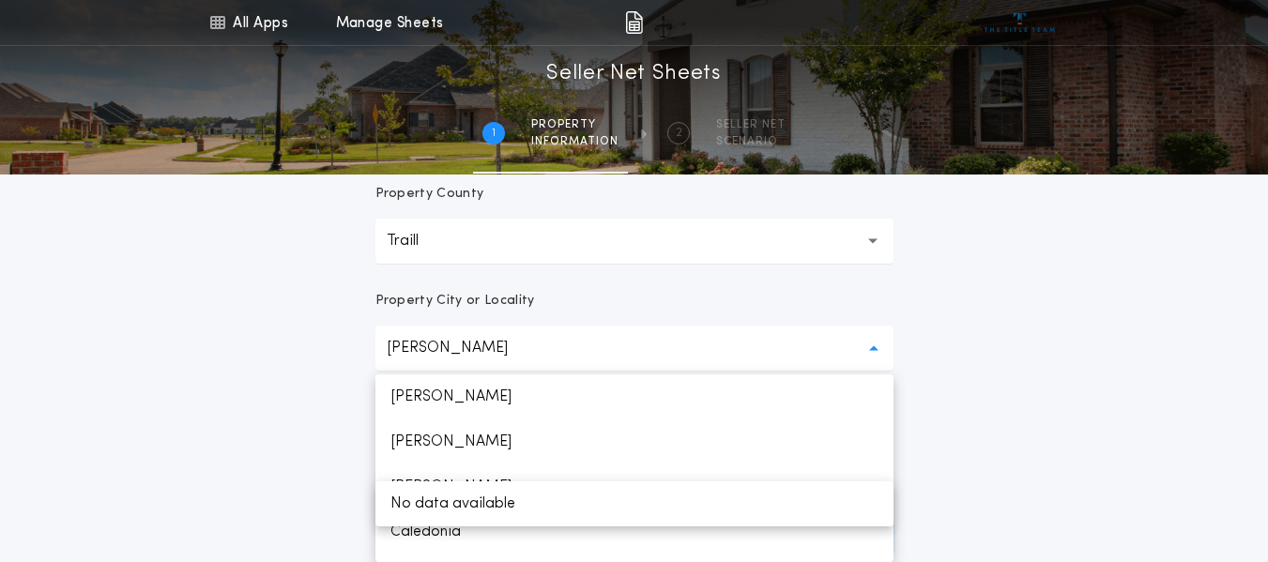
scroll to position [263, 0]
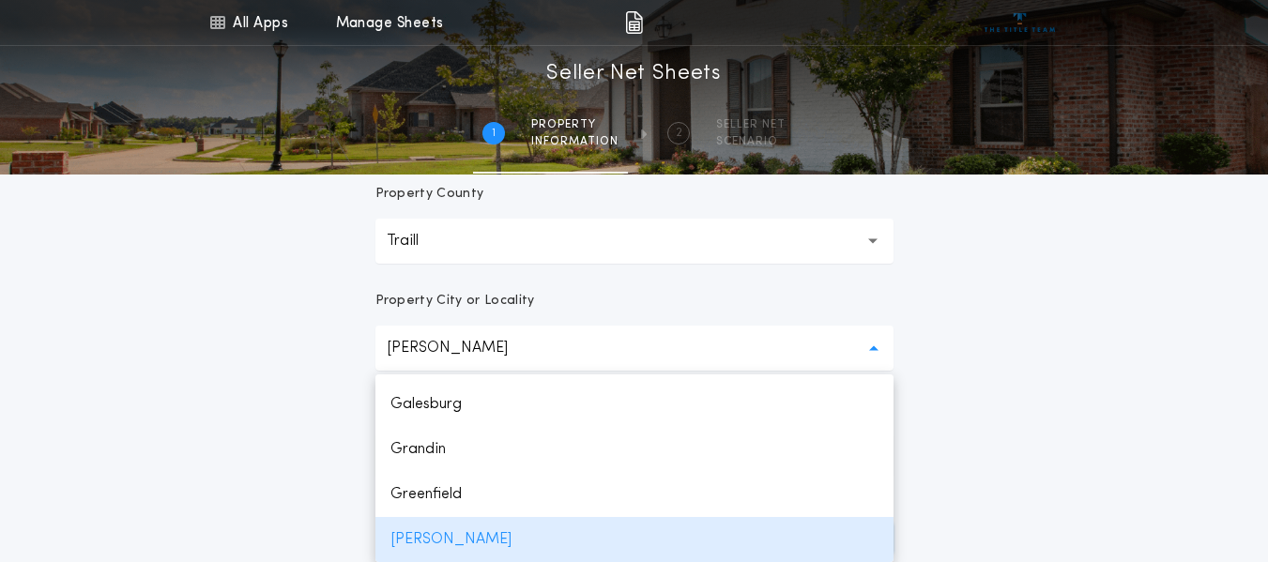
click at [601, 357] on button "[PERSON_NAME]" at bounding box center [634, 348] width 518 height 45
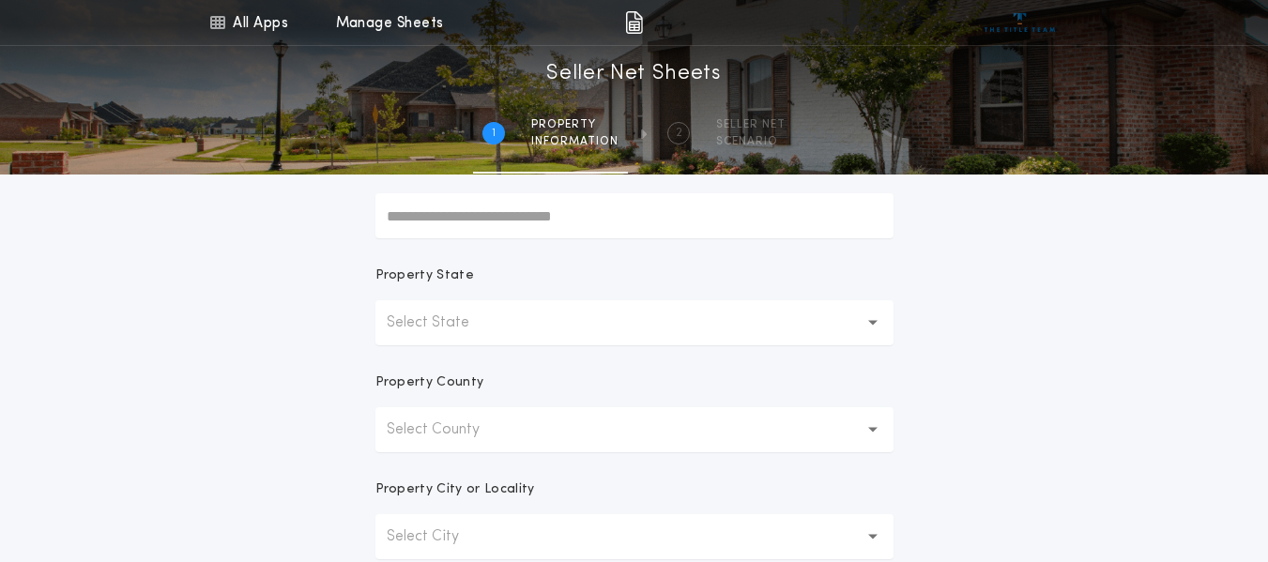
scroll to position [281, 0]
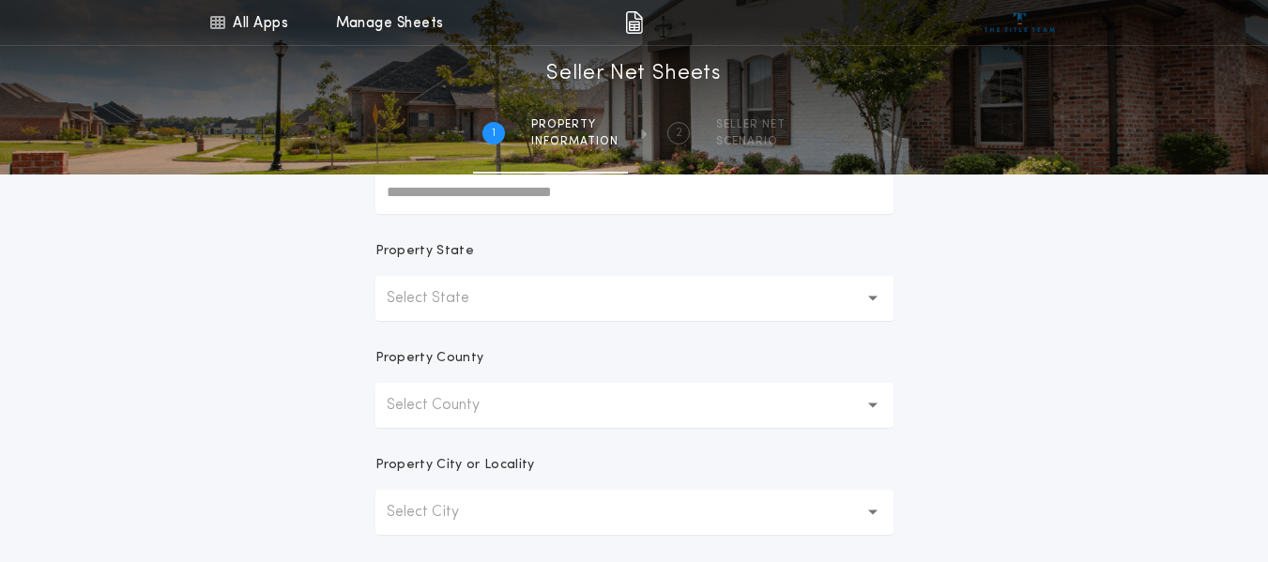
click at [497, 291] on button "Select State" at bounding box center [634, 298] width 518 height 45
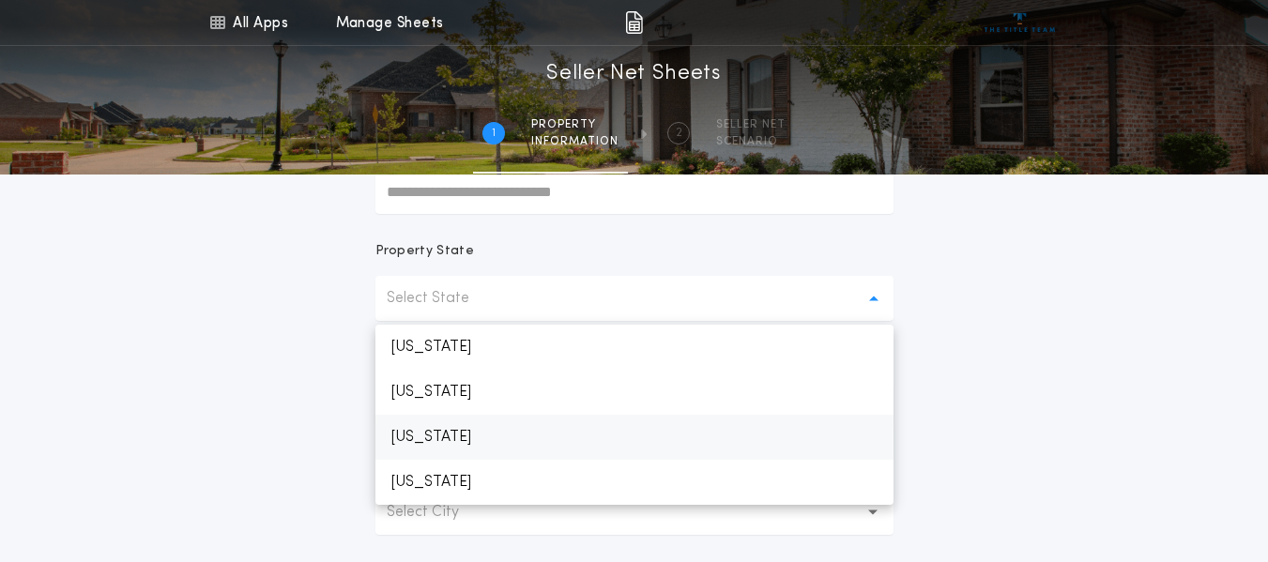
click at [465, 438] on p "[US_STATE]" at bounding box center [634, 437] width 518 height 45
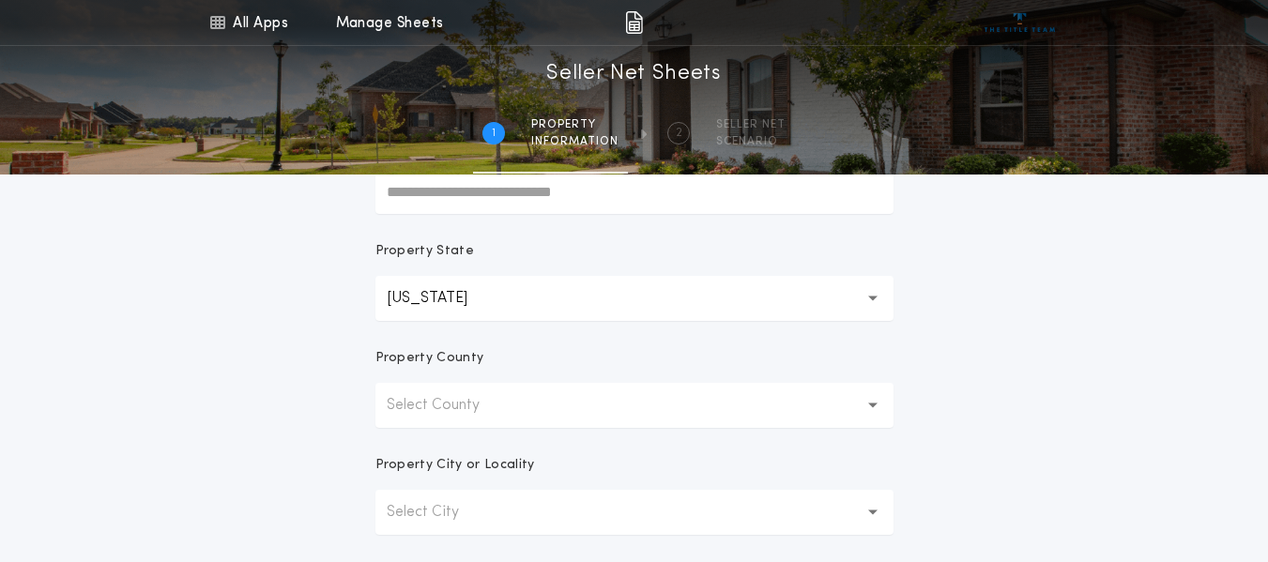
click at [481, 415] on p "Select County" at bounding box center [448, 405] width 123 height 23
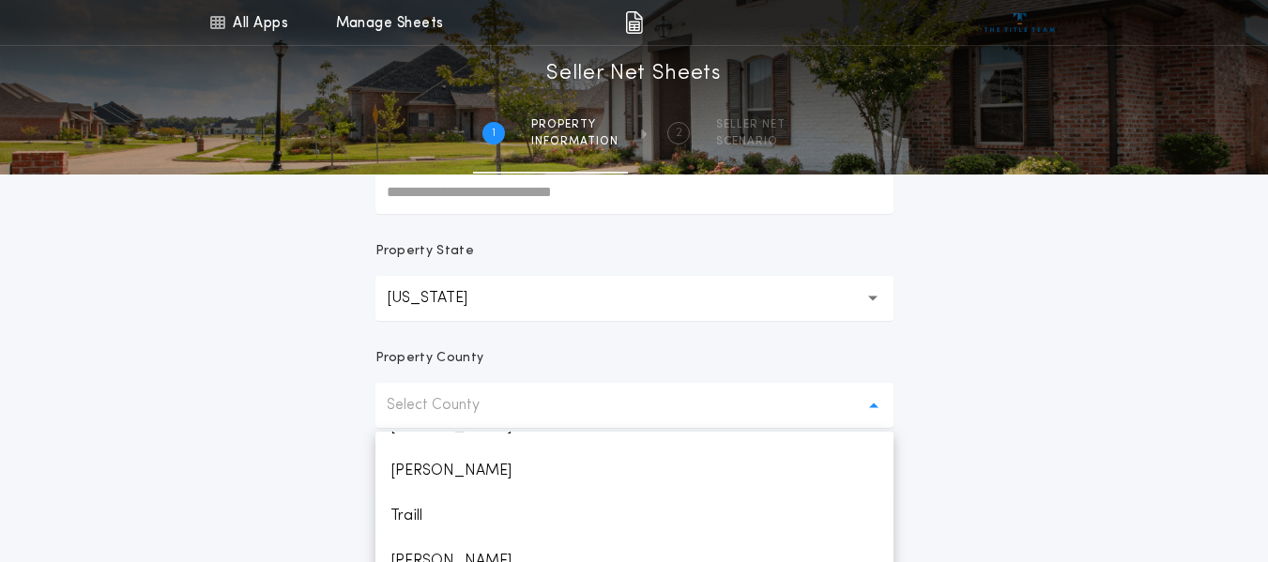
scroll to position [2158, 0]
click at [422, 463] on p "Traill" at bounding box center [634, 457] width 518 height 45
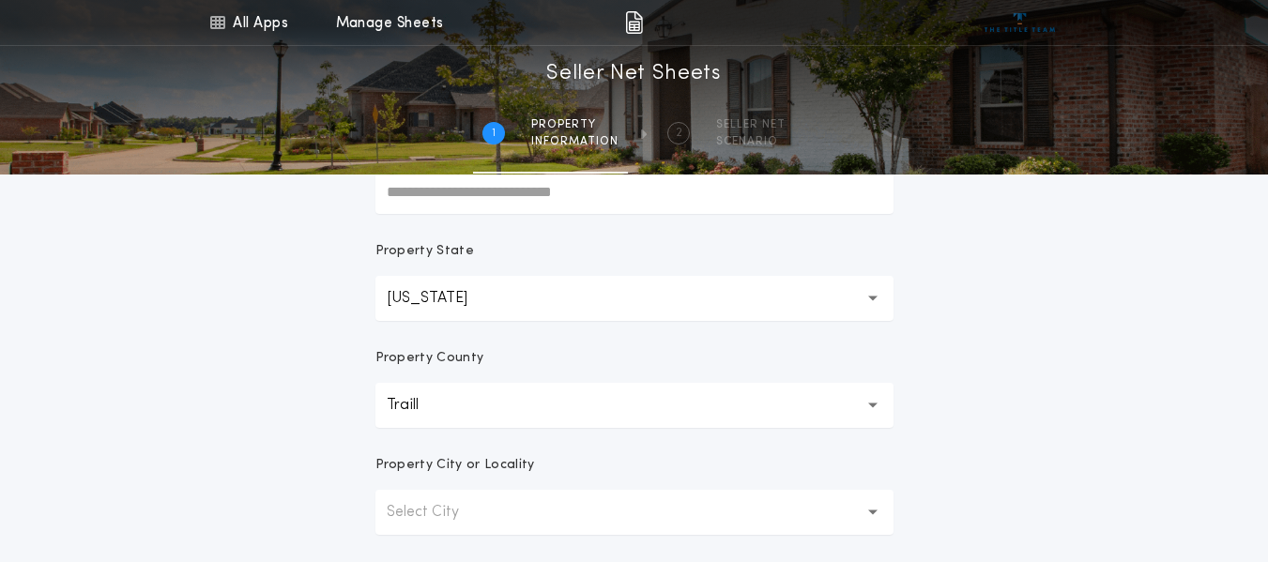
scroll to position [375, 0]
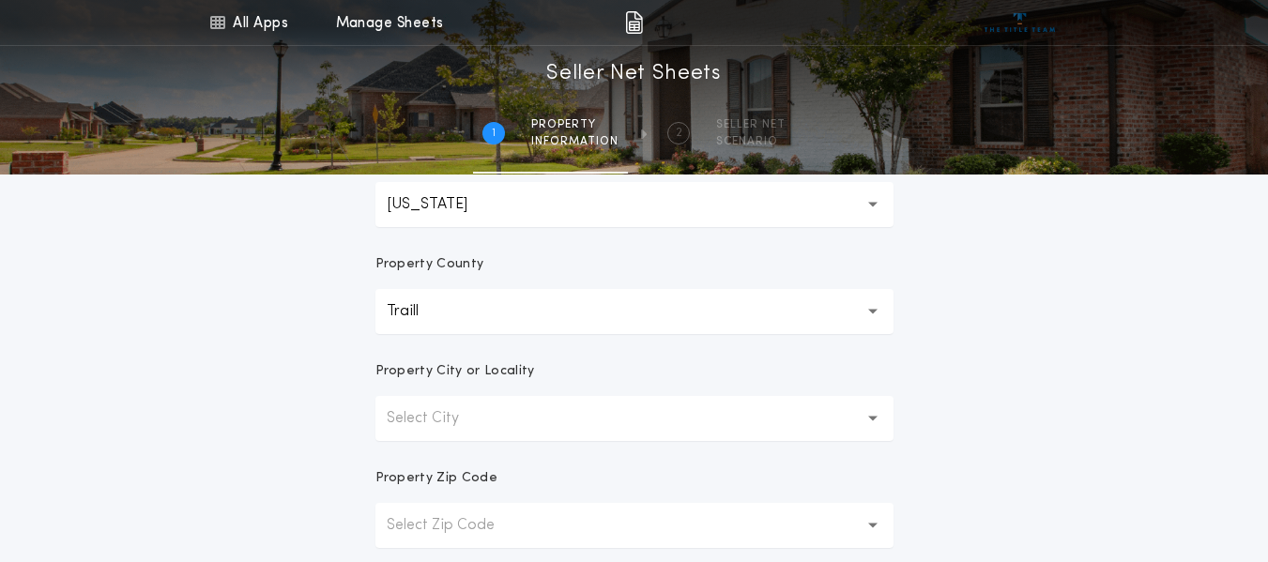
click at [484, 417] on p "Select City" at bounding box center [438, 418] width 102 height 23
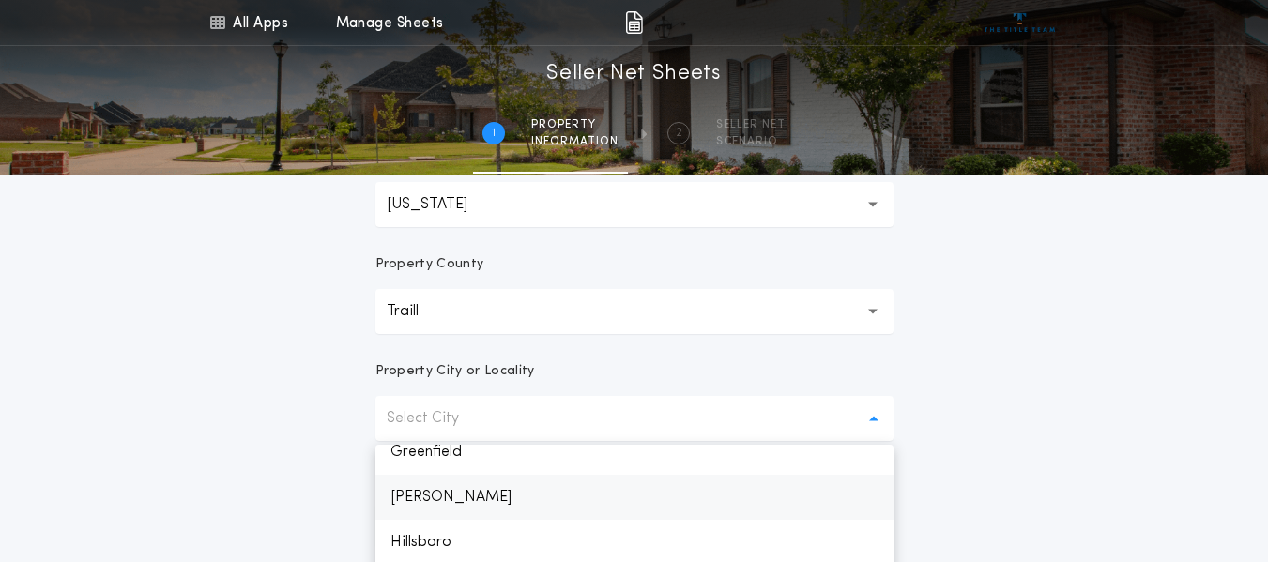
click at [446, 500] on p "[PERSON_NAME]" at bounding box center [634, 497] width 518 height 45
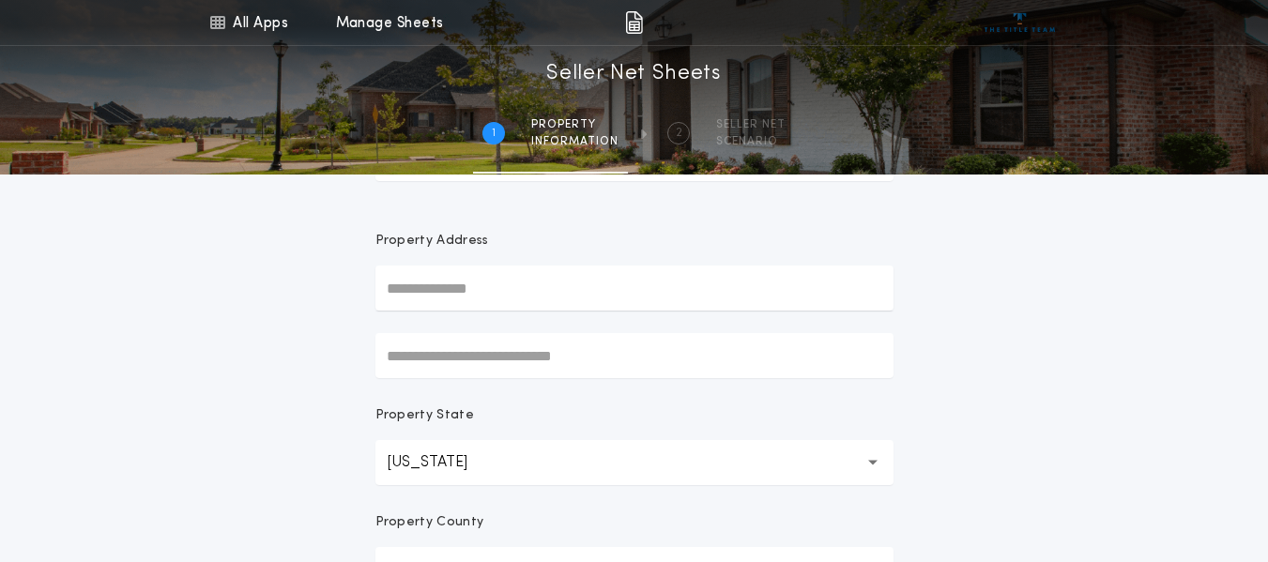
scroll to position [0, 0]
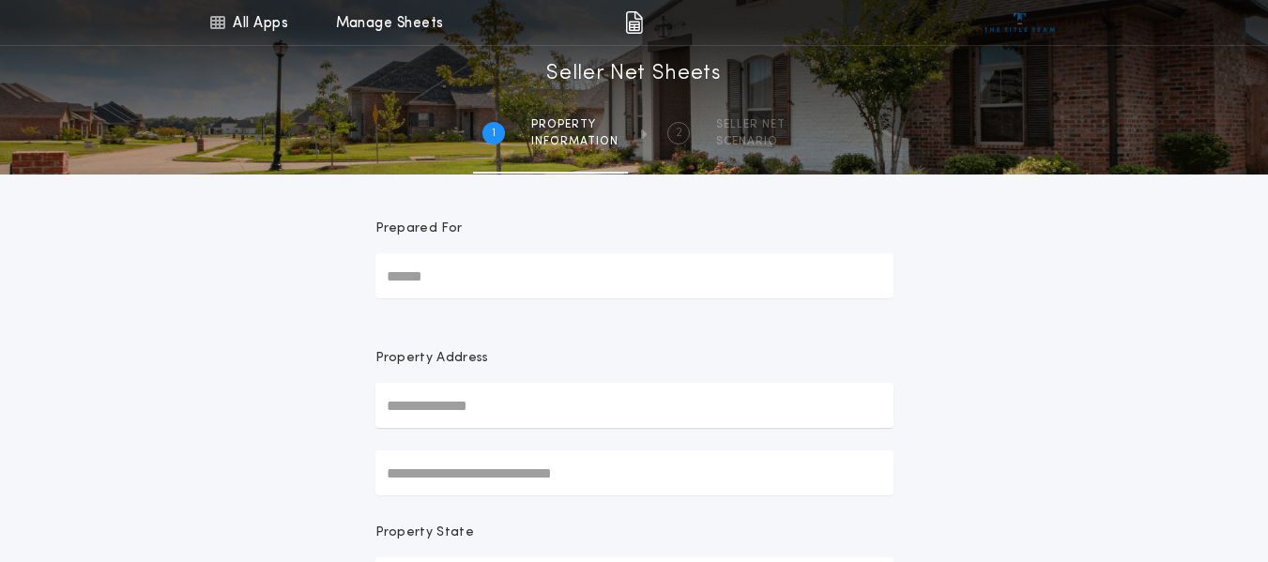
click at [487, 407] on input "text" at bounding box center [634, 405] width 518 height 45
type input "**********"
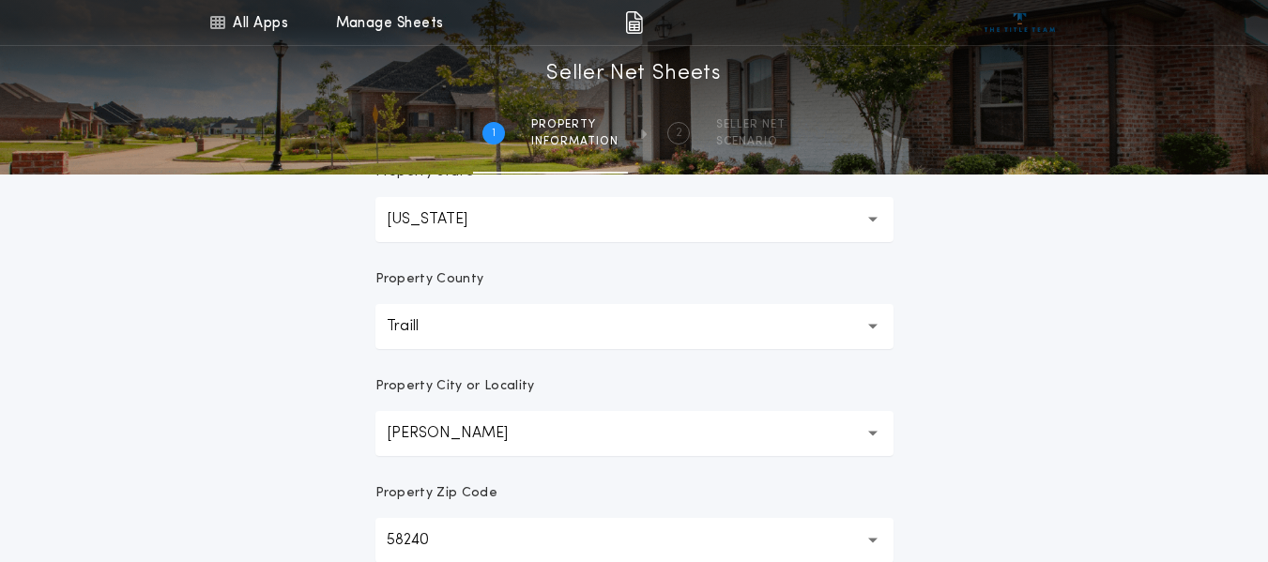
scroll to position [563, 0]
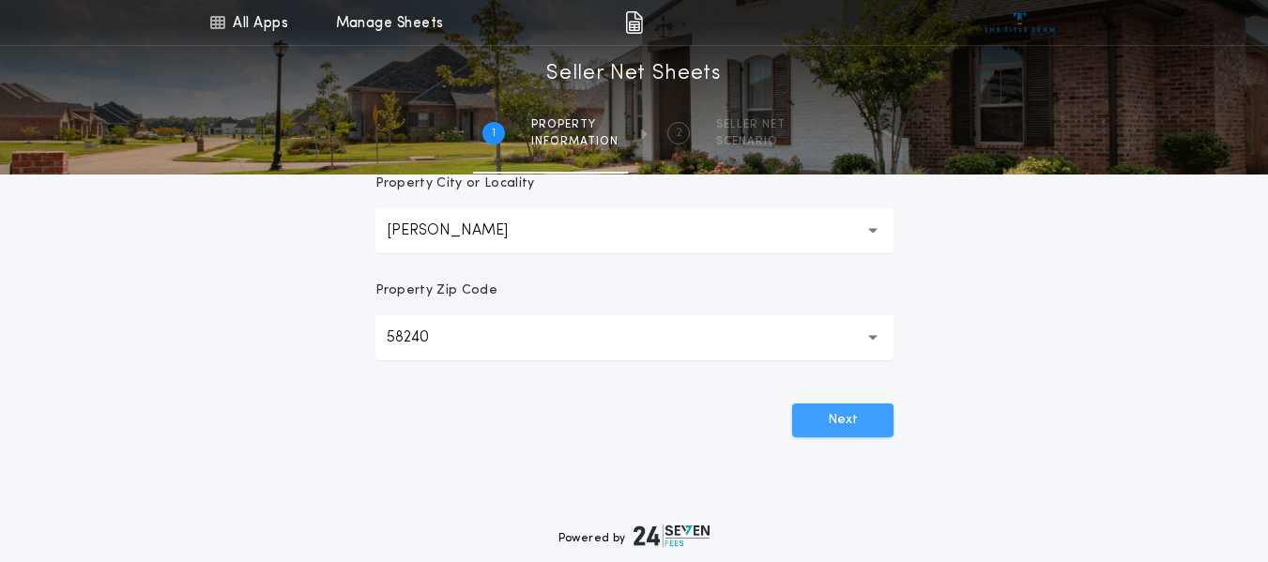
click at [853, 416] on button "Next" at bounding box center [842, 420] width 101 height 34
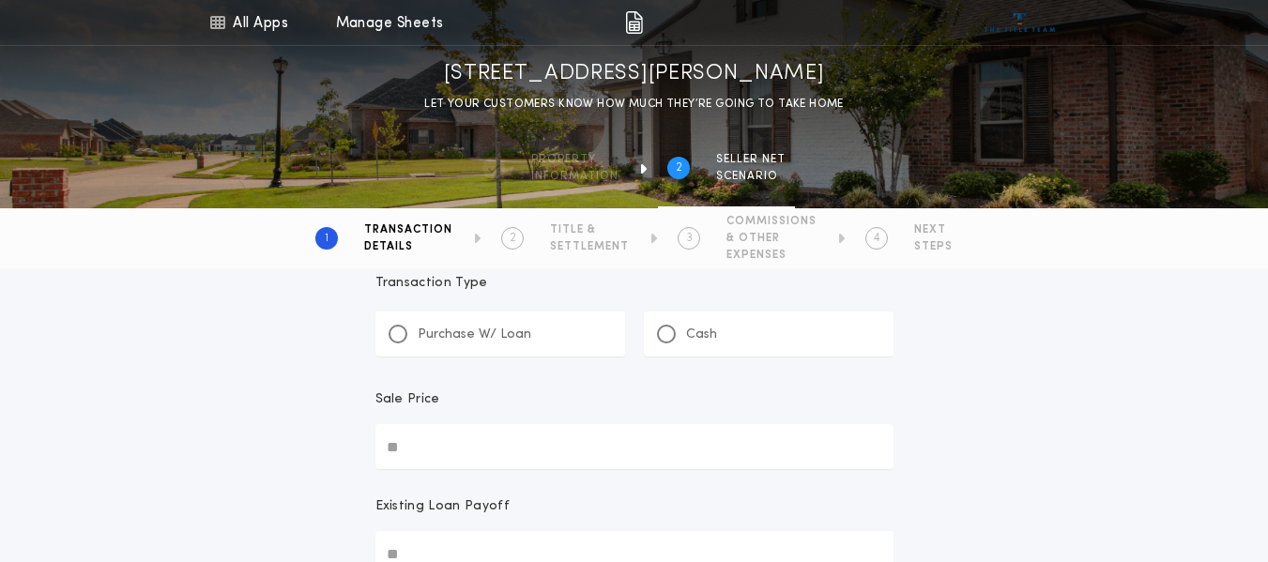
scroll to position [22, 0]
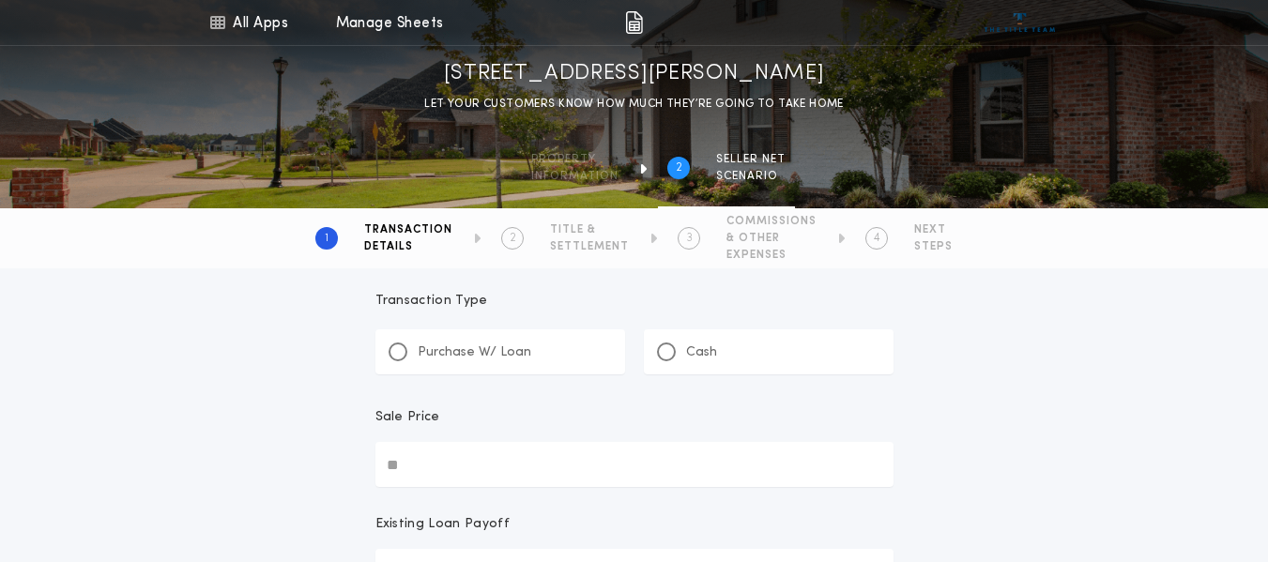
click at [703, 348] on p "Cash" at bounding box center [701, 352] width 31 height 19
click at [609, 461] on input "Sale Price" at bounding box center [634, 464] width 518 height 45
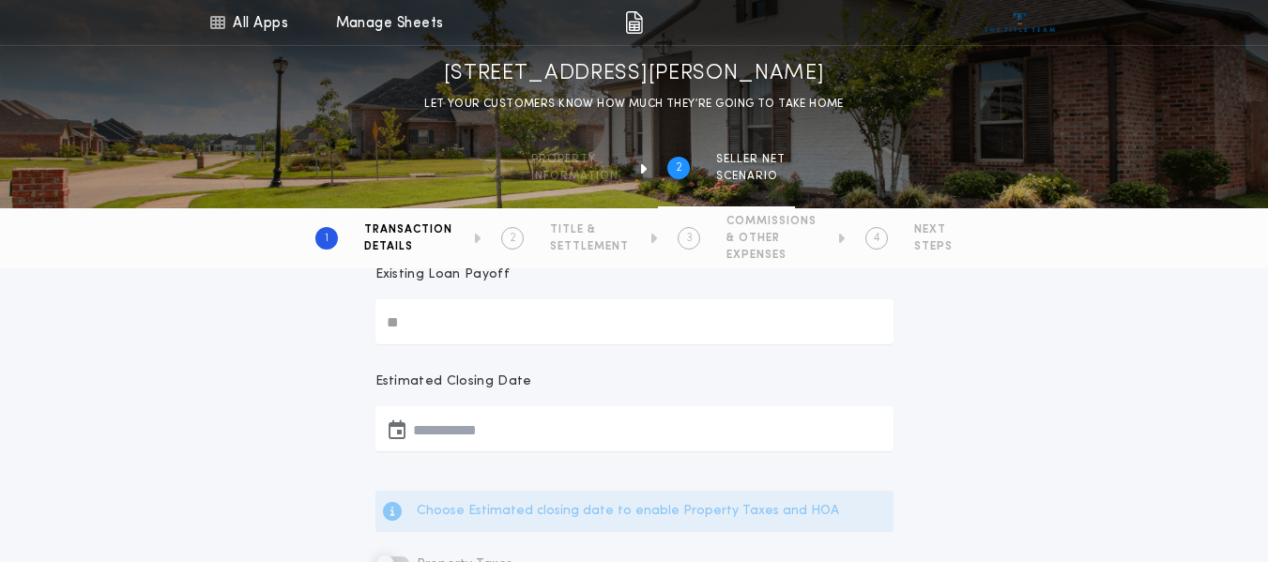
scroll to position [303, 0]
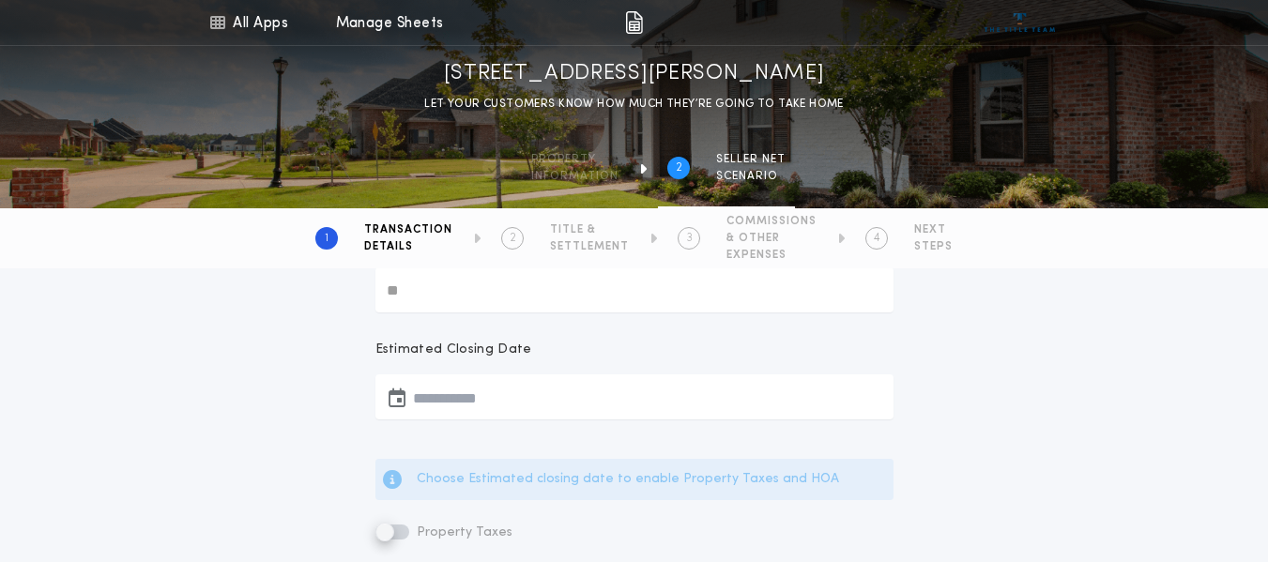
type input "********"
click at [579, 395] on button "button" at bounding box center [634, 396] width 518 height 45
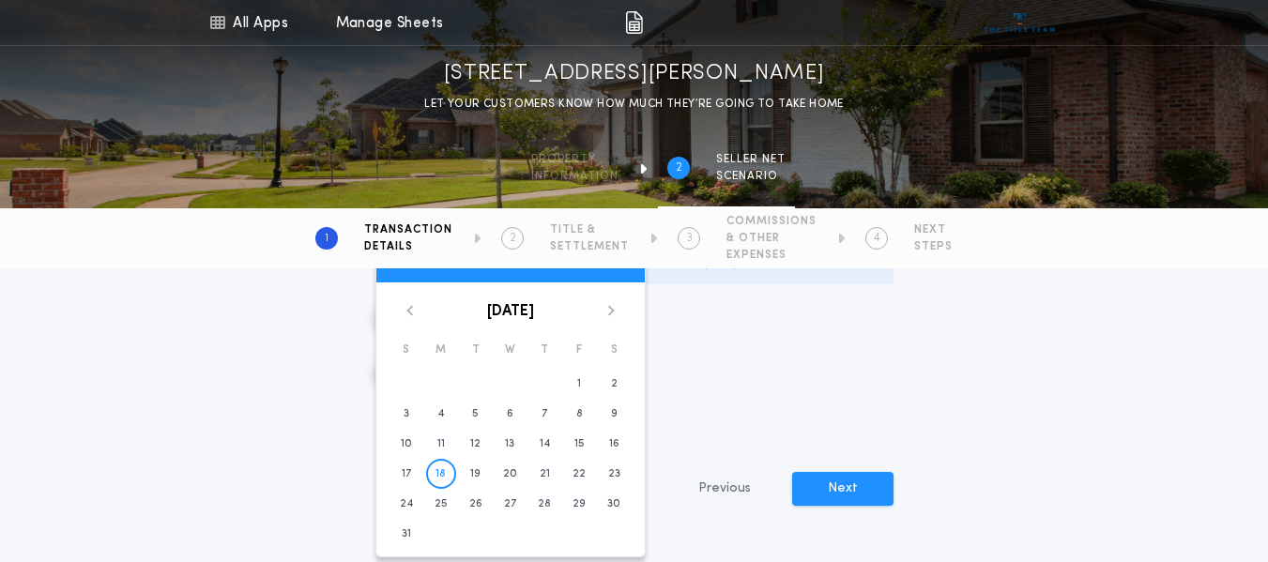
scroll to position [491, 0]
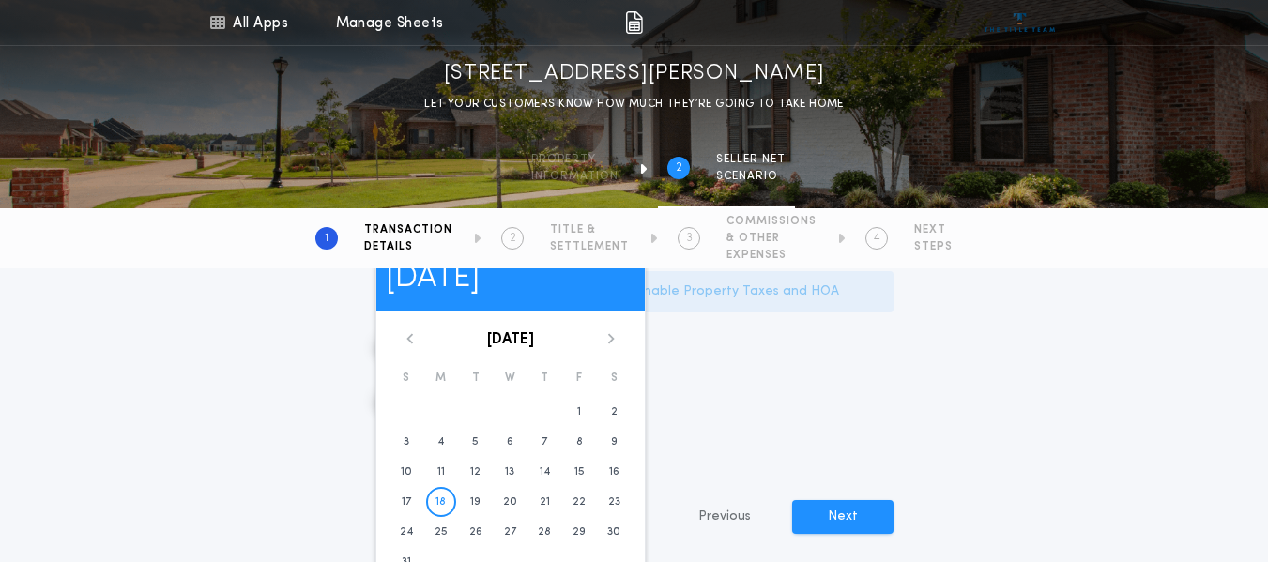
click at [613, 335] on icon at bounding box center [610, 338] width 11 height 11
click at [435, 401] on button "1" at bounding box center [441, 412] width 30 height 30
type input "**********"
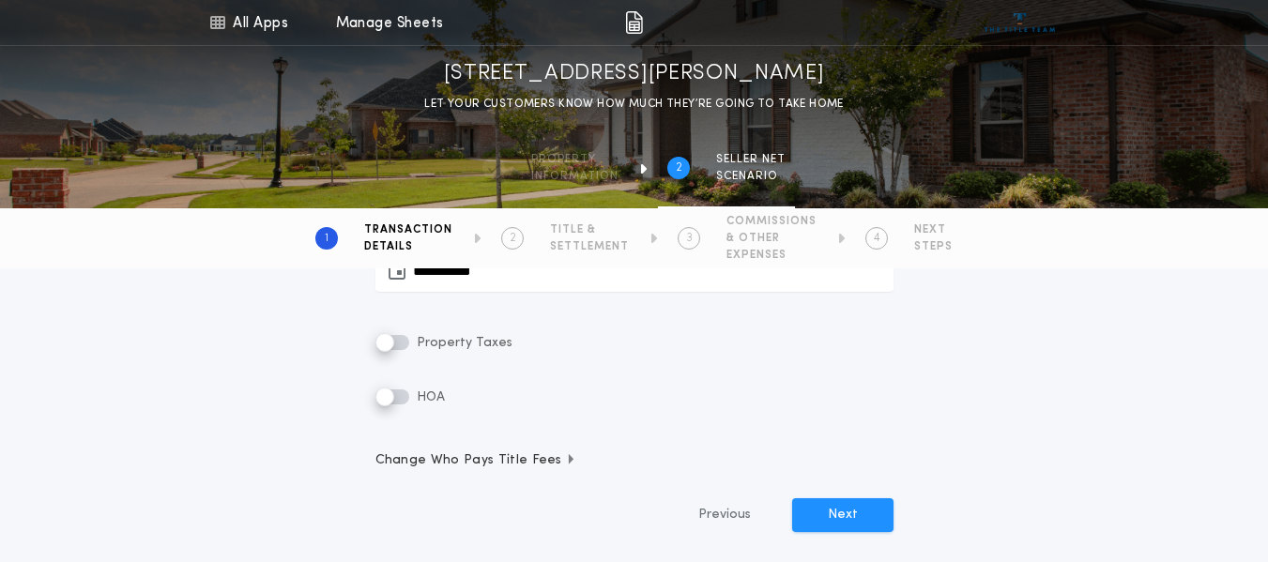
scroll to position [397, 0]
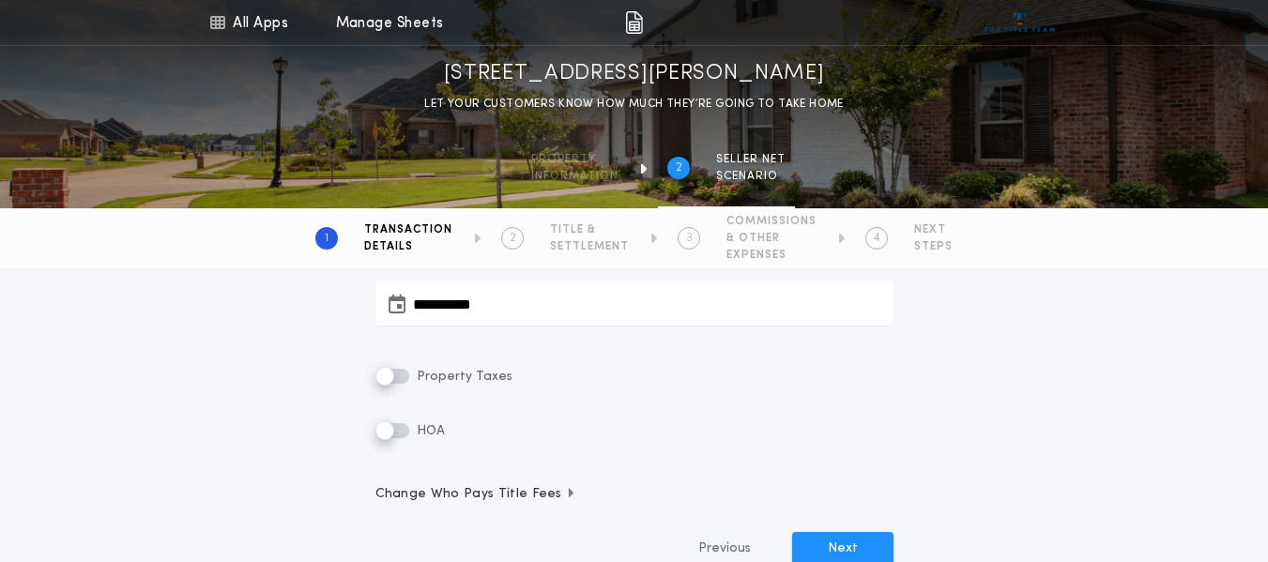
click at [495, 380] on span "Property Taxes" at bounding box center [462, 377] width 99 height 14
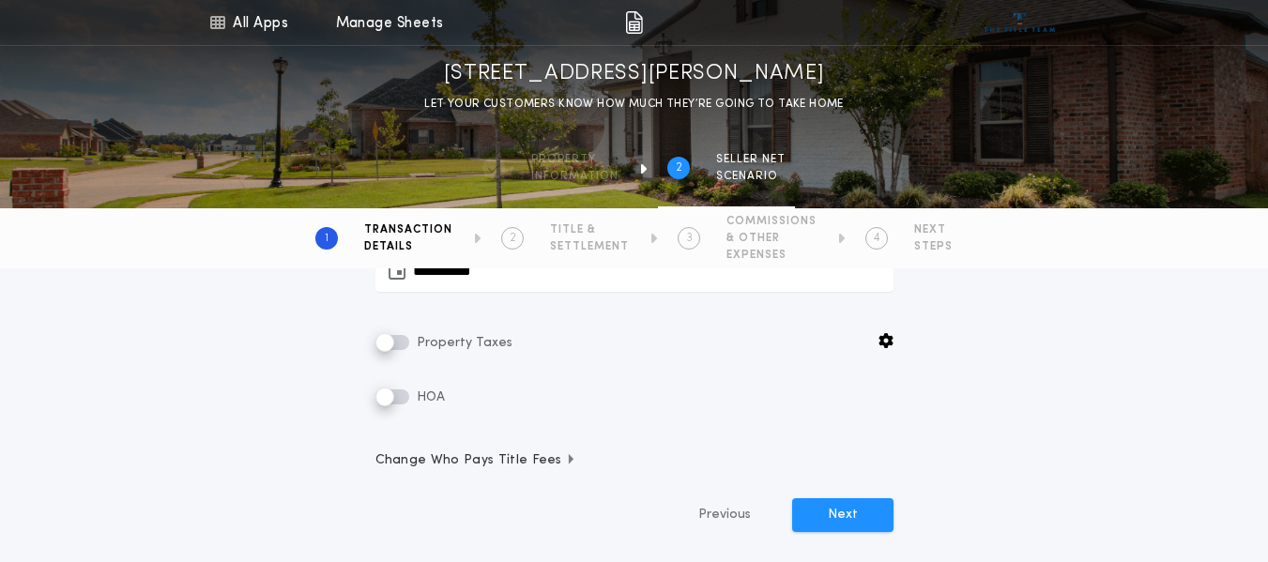
scroll to position [491, 0]
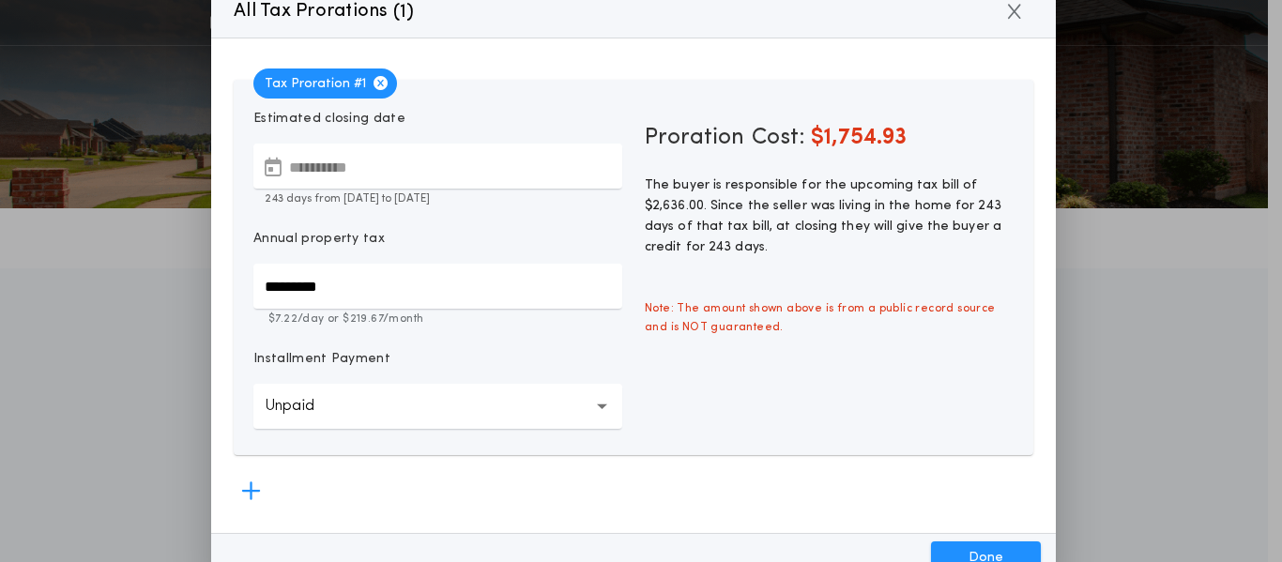
drag, startPoint x: 420, startPoint y: 279, endPoint x: 20, endPoint y: 235, distance: 402.9
click at [20, 235] on div "**********" at bounding box center [641, 281] width 1282 height 562
paste input "text"
type input "*********"
click at [983, 552] on button "Done" at bounding box center [986, 558] width 110 height 34
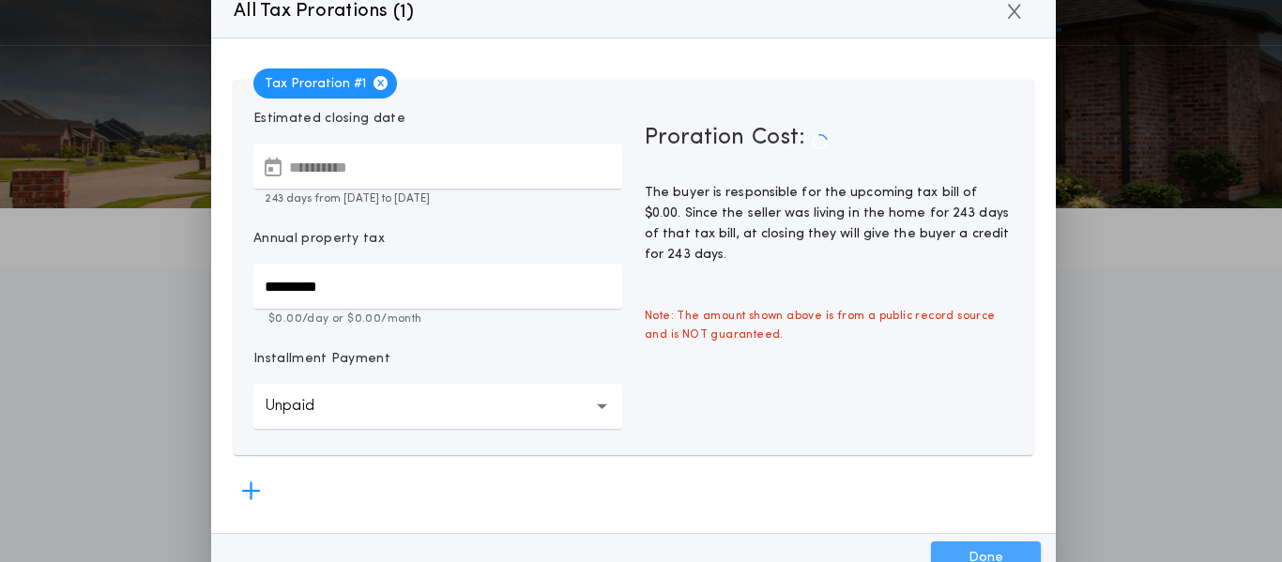
type input "*****"
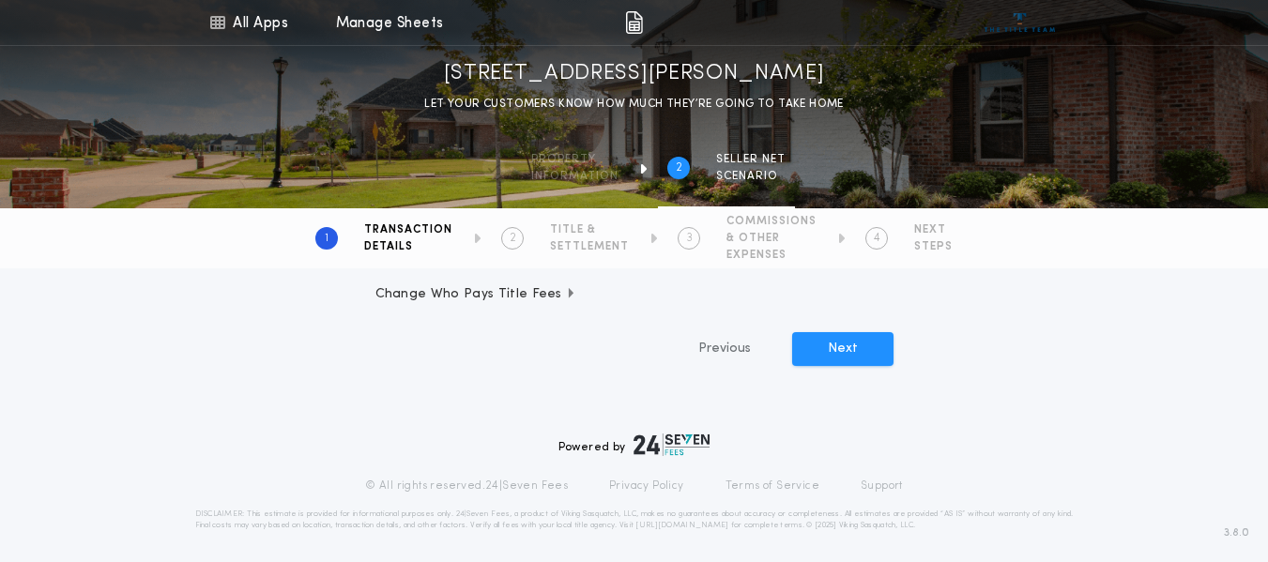
scroll to position [603, 0]
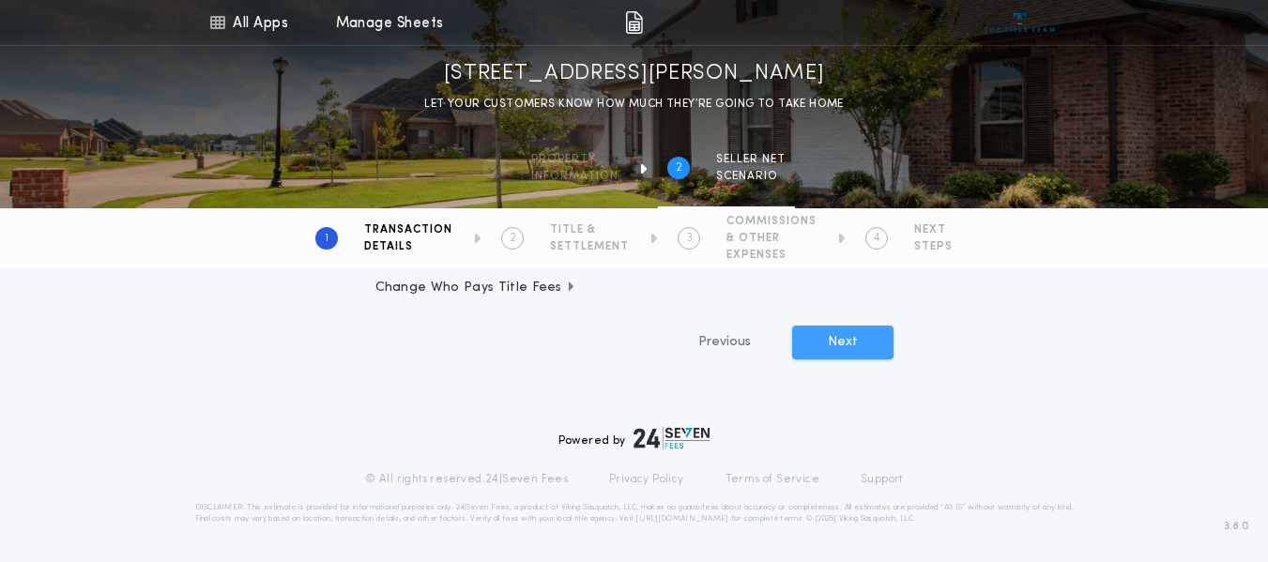
click at [824, 342] on button "Next" at bounding box center [842, 343] width 101 height 34
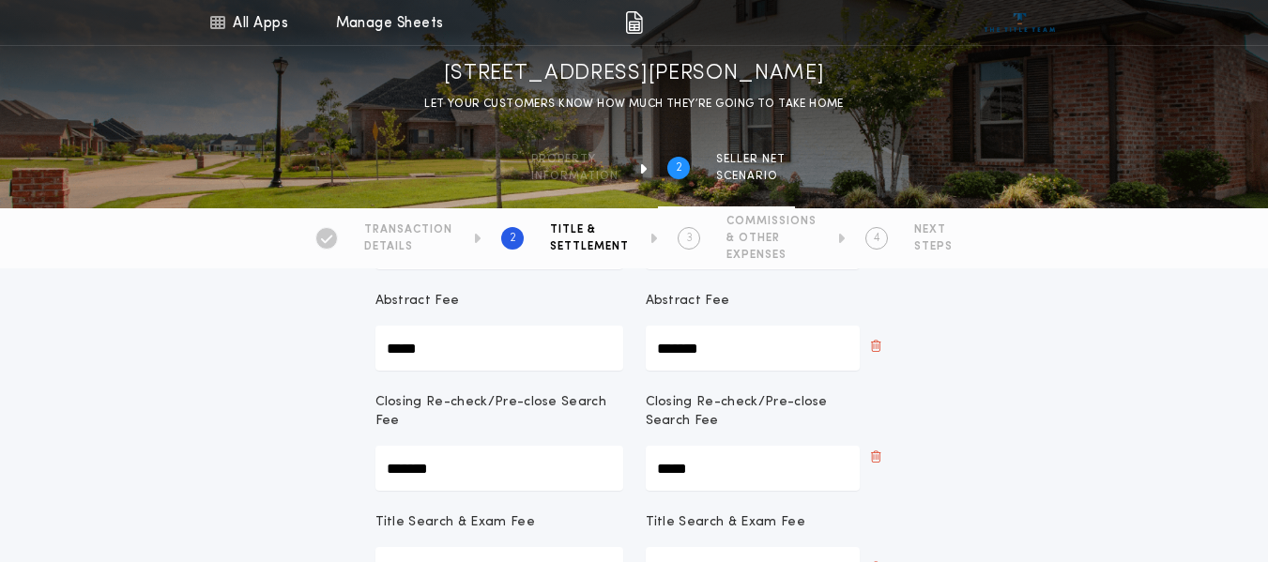
scroll to position [751, 0]
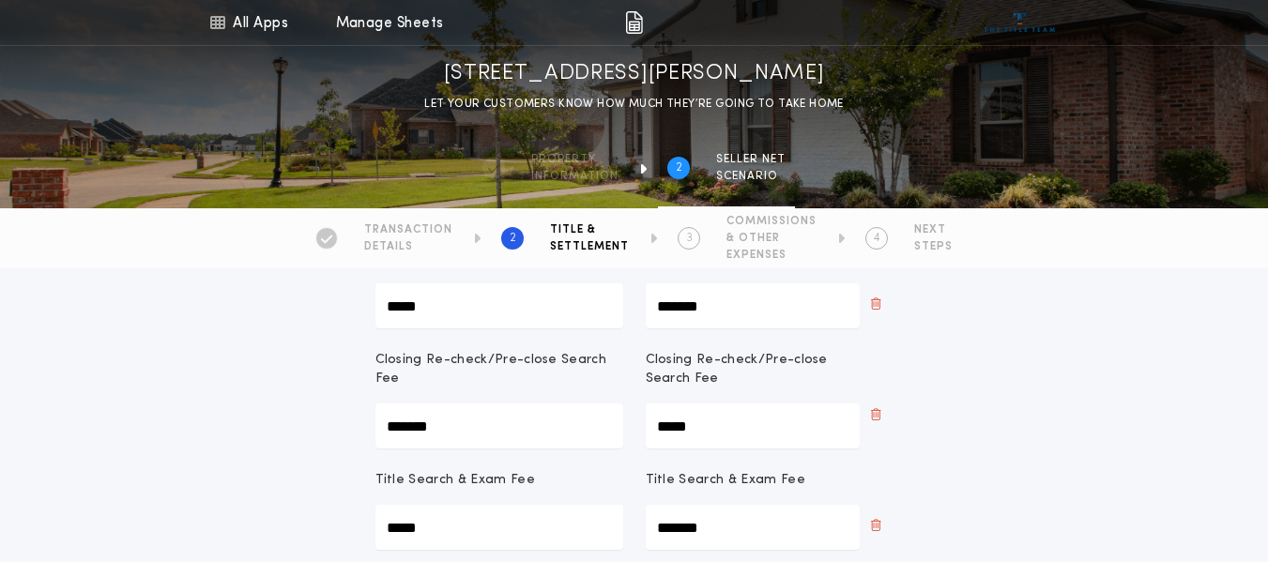
click at [797, 425] on Fee-seller "*****" at bounding box center [752, 425] width 214 height 45
drag, startPoint x: 797, startPoint y: 425, endPoint x: 600, endPoint y: 392, distance: 199.7
click at [600, 392] on div "Closing Re-check/Pre-close Search Fee ******* Closing Re-check/Pre-close Search…" at bounding box center [634, 400] width 518 height 98
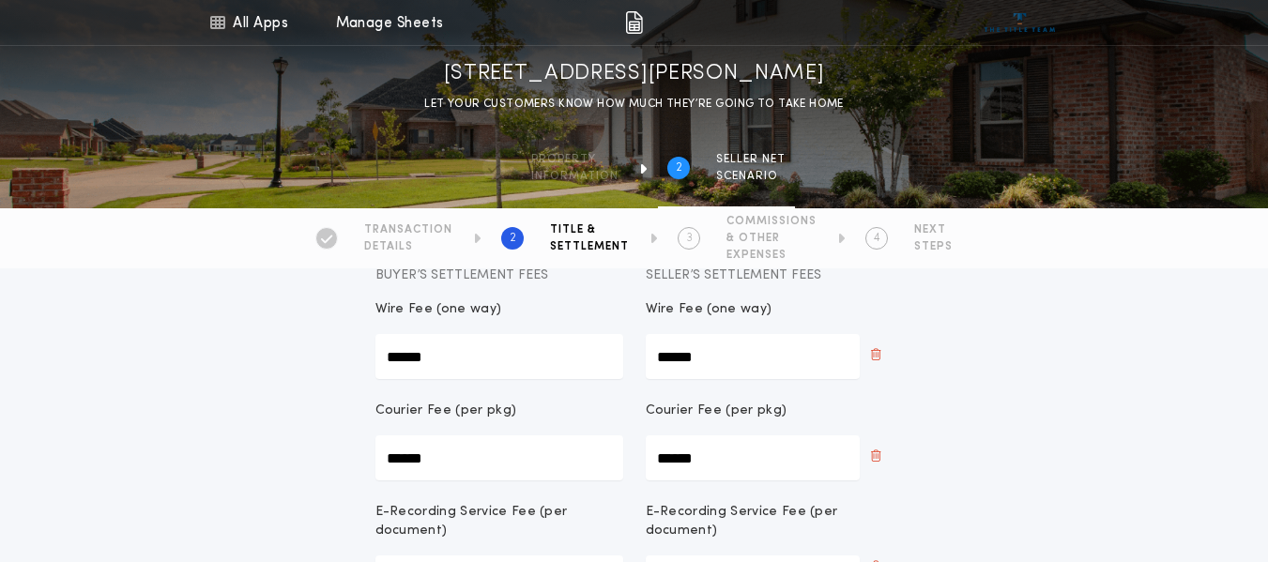
scroll to position [188, 0]
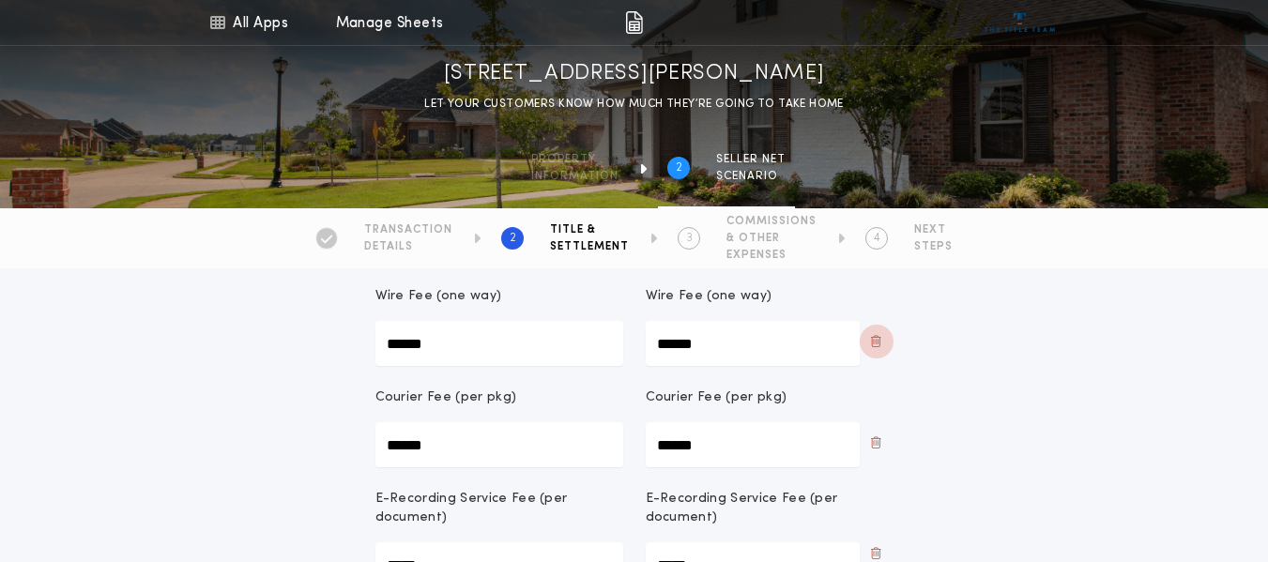
type Fee-seller "******"
click at [885, 342] on button "button" at bounding box center [876, 342] width 34 height 34
type pkg\)-seller "*****"
type document\)-seller "*******"
type Fee-seller "*******"
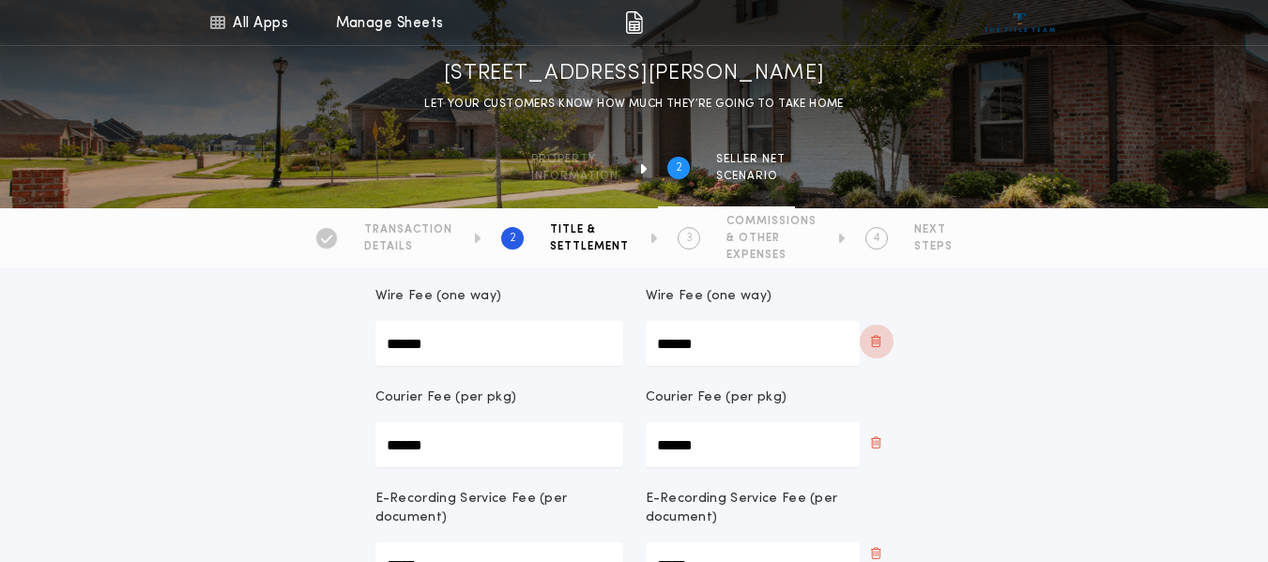
type Fee-seller "*******"
type Fee-seller "******"
type Fee-seller "*******"
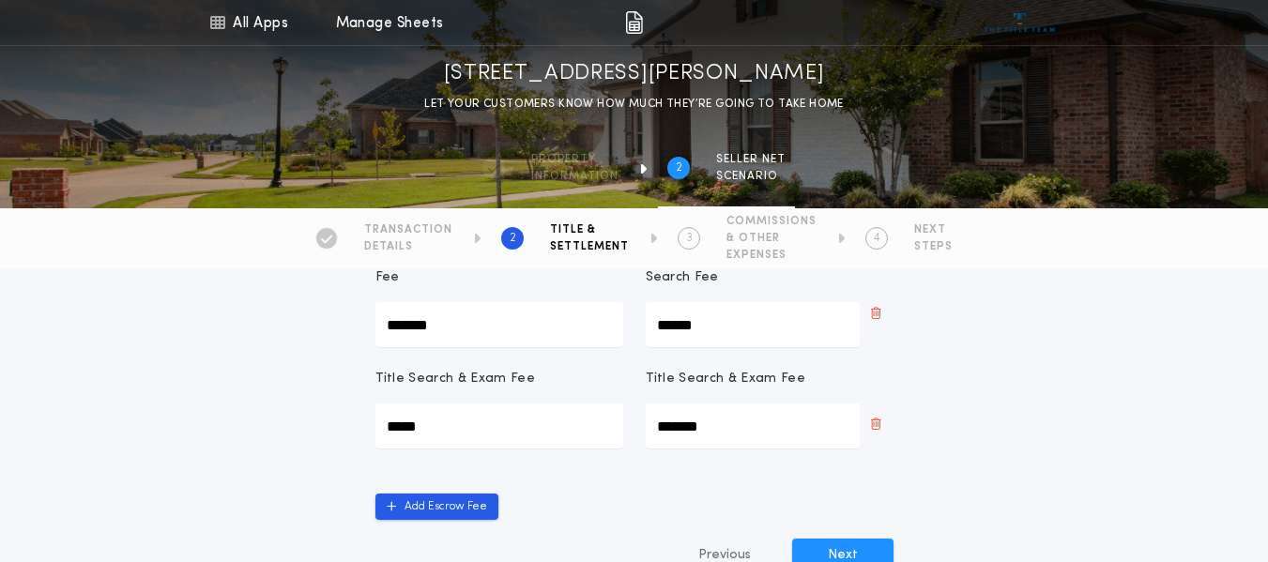
scroll to position [844, 0]
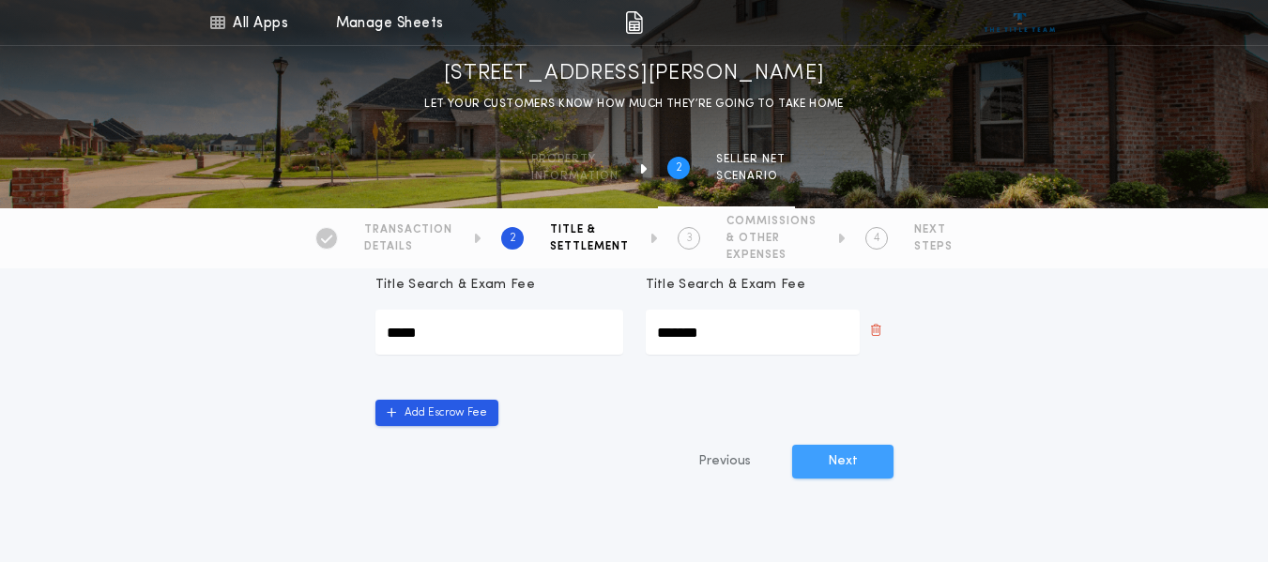
click at [841, 461] on button "Next" at bounding box center [842, 462] width 101 height 34
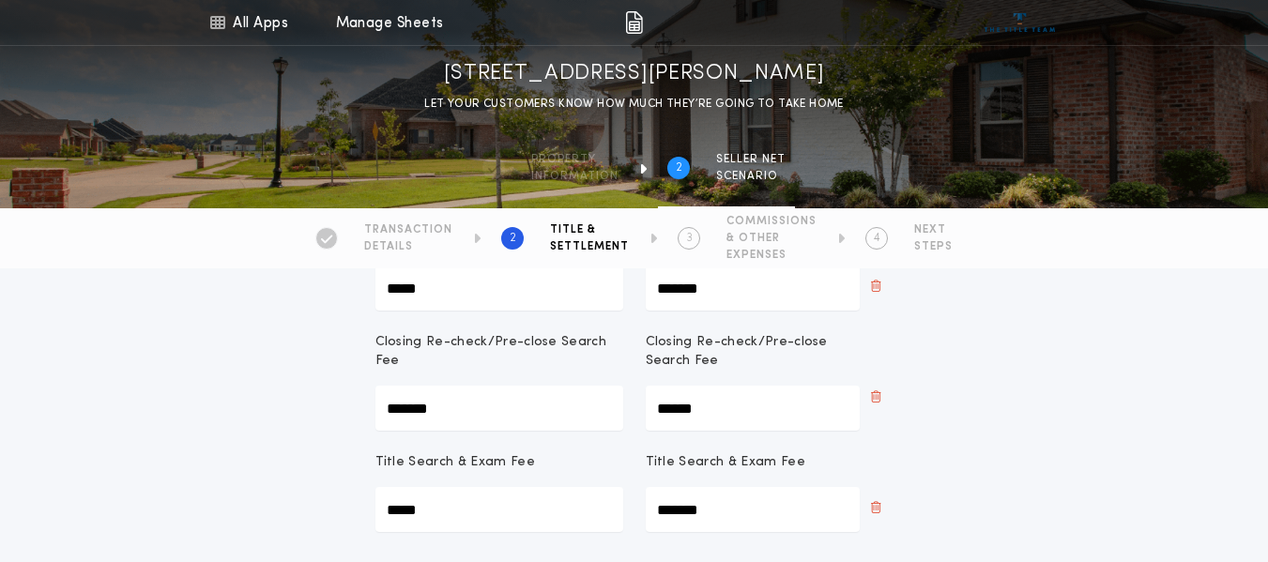
scroll to position [657, 0]
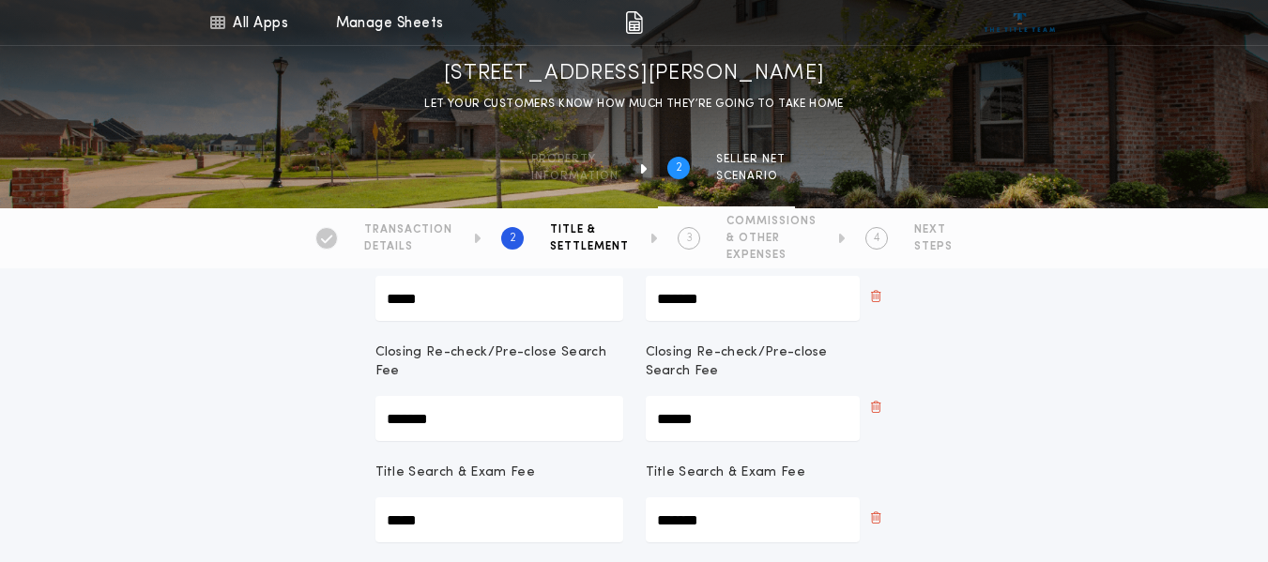
drag, startPoint x: 744, startPoint y: 410, endPoint x: 569, endPoint y: 395, distance: 176.1
click at [569, 395] on div "Closing Re-check/Pre-close Search Fee ******* Closing Re-check/Pre-close Search…" at bounding box center [634, 392] width 518 height 98
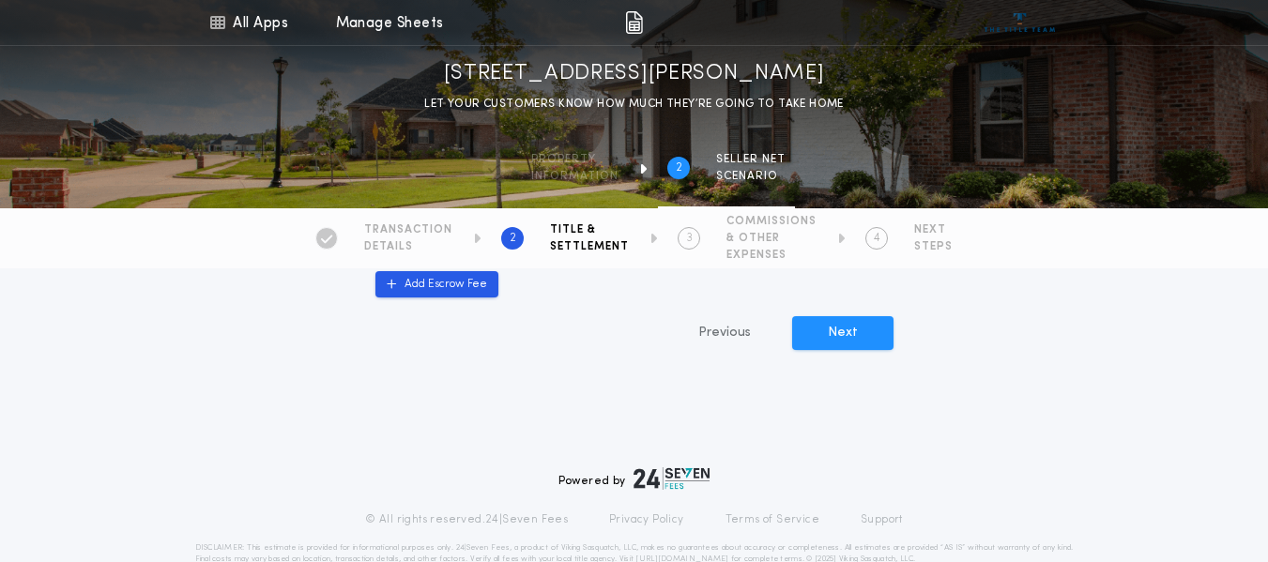
scroll to position [1013, 0]
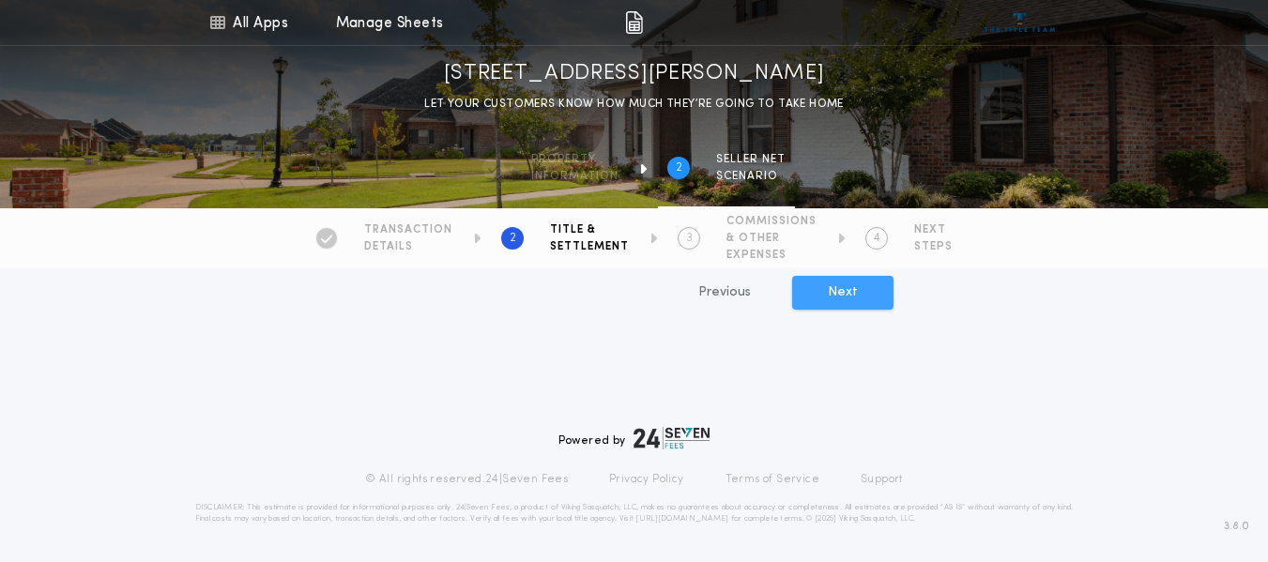
type Fee-seller "*****"
click at [846, 289] on button "Next" at bounding box center [842, 293] width 101 height 34
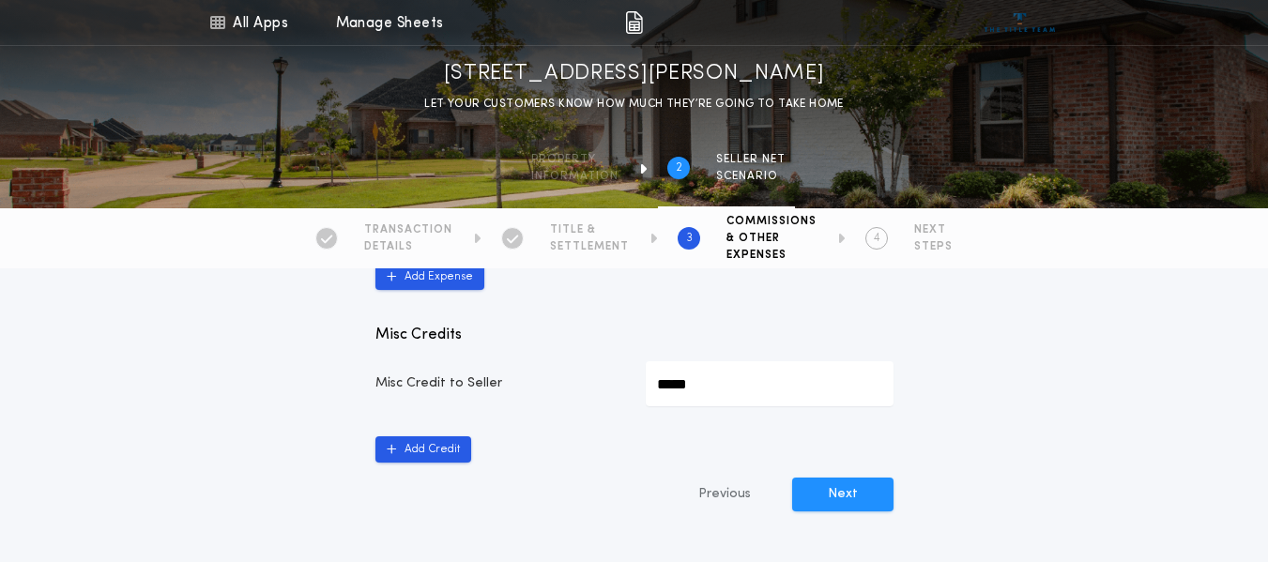
scroll to position [1032, 0]
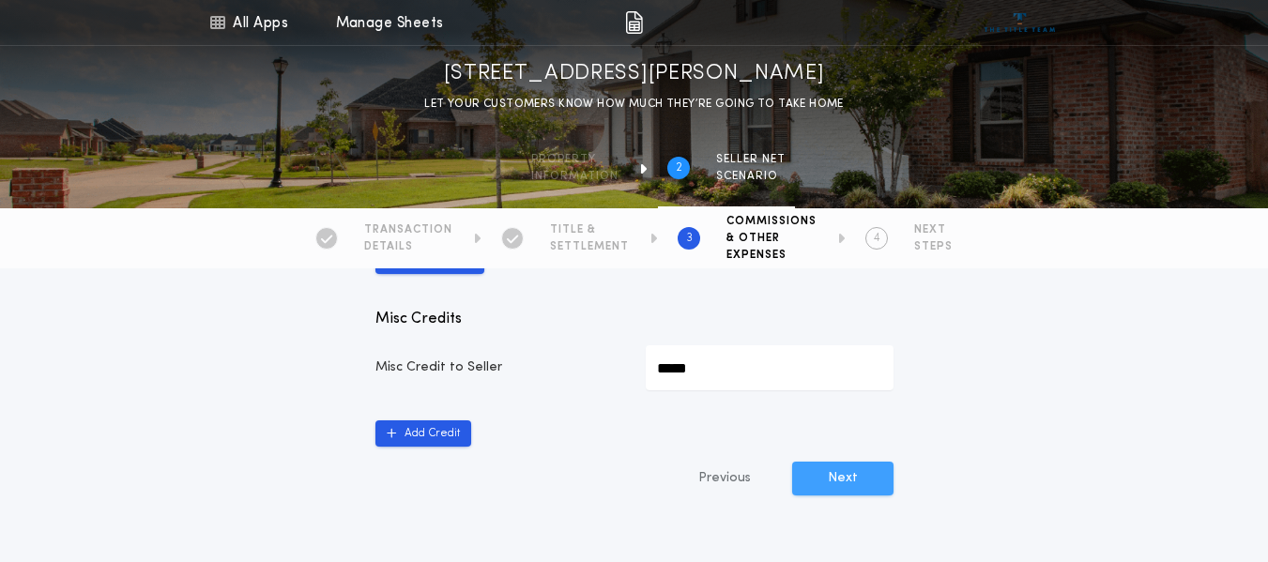
click at [846, 486] on button "Next" at bounding box center [842, 479] width 101 height 34
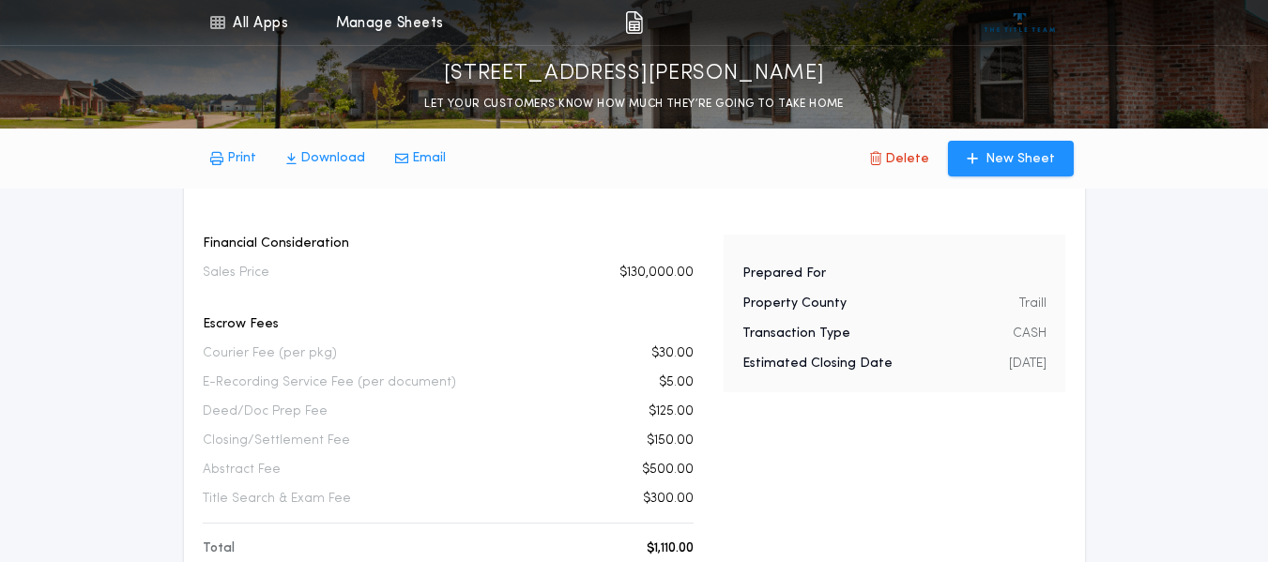
scroll to position [188, 0]
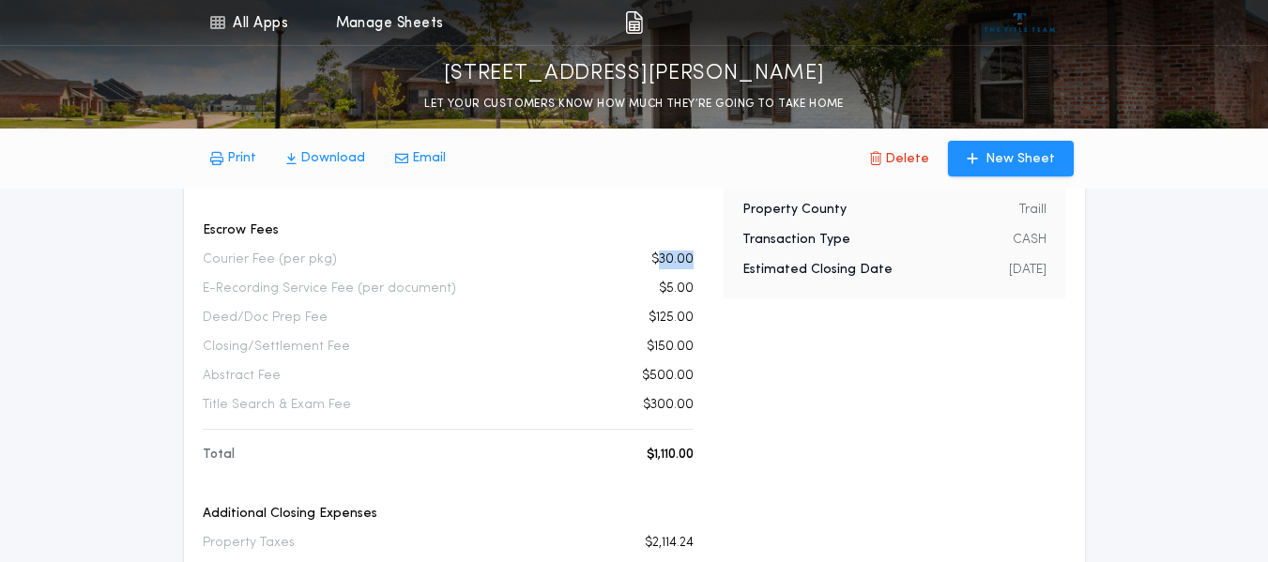
drag, startPoint x: 660, startPoint y: 258, endPoint x: 690, endPoint y: 258, distance: 30.0
click at [690, 258] on p "$30.00" at bounding box center [672, 260] width 42 height 19
drag, startPoint x: 667, startPoint y: 290, endPoint x: 706, endPoint y: 292, distance: 38.5
click at [706, 292] on div "Financial Consideration Sales Price $130,000.00 Escrow Fees Courier Fee (per pk…" at bounding box center [634, 495] width 871 height 708
drag, startPoint x: 657, startPoint y: 318, endPoint x: 672, endPoint y: 326, distance: 16.8
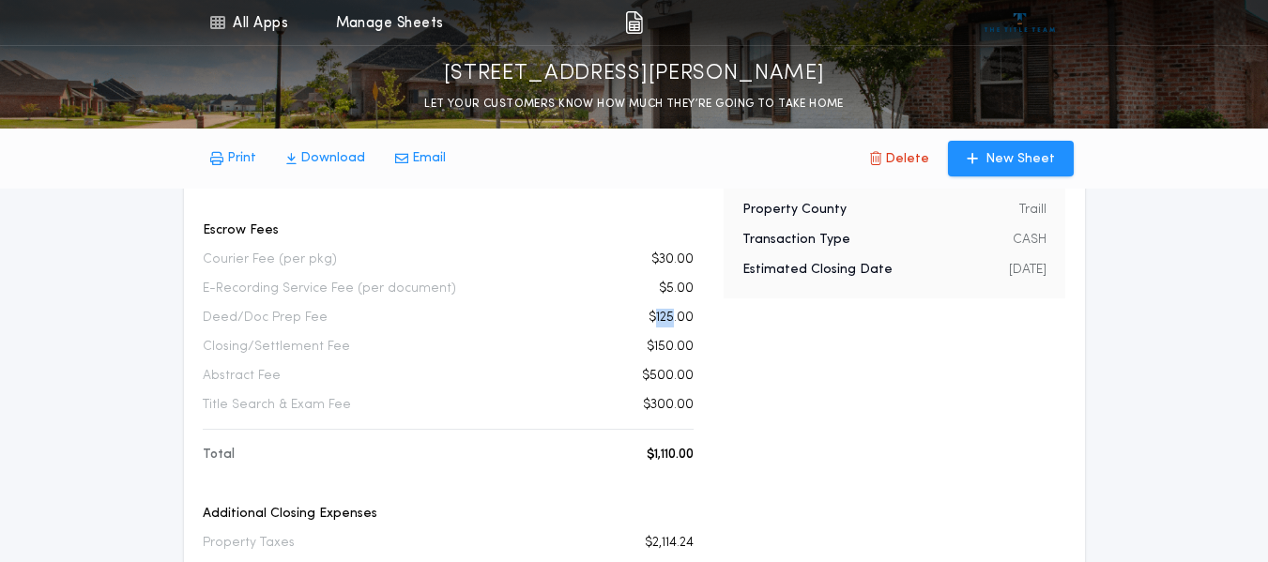
click at [672, 326] on p "$125.00" at bounding box center [670, 318] width 45 height 19
click at [710, 355] on div "Financial Consideration Sales Price $130,000.00 Escrow Fees Courier Fee (per pk…" at bounding box center [634, 495] width 871 height 708
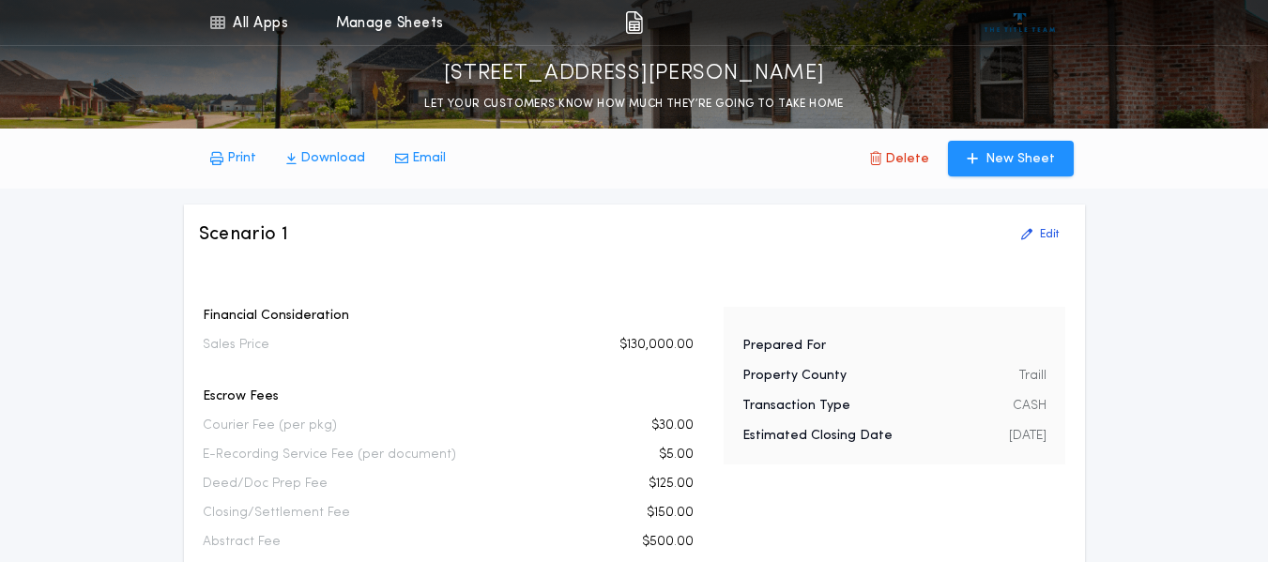
scroll to position [0, 0]
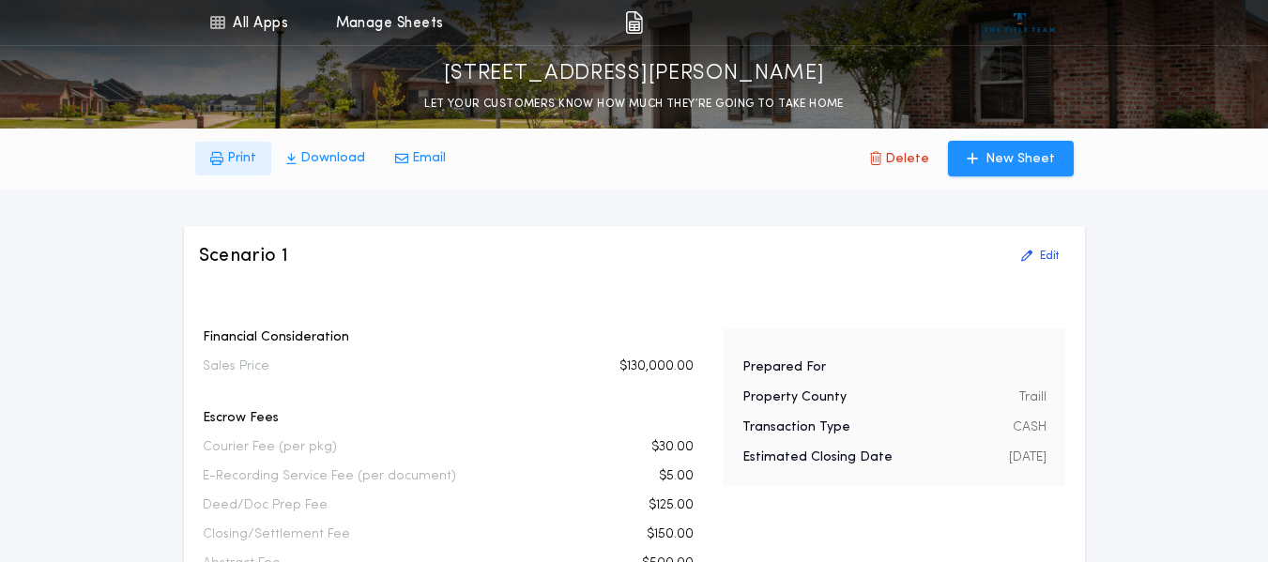
click at [227, 159] on p "Print" at bounding box center [241, 158] width 29 height 19
